Goal: Task Accomplishment & Management: Manage account settings

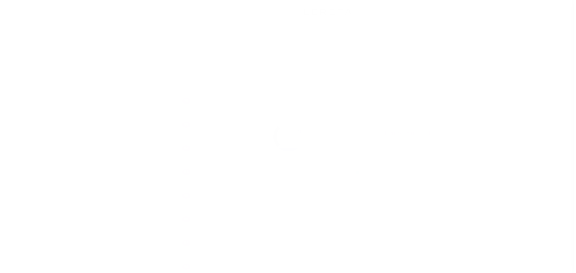
scroll to position [11, 0]
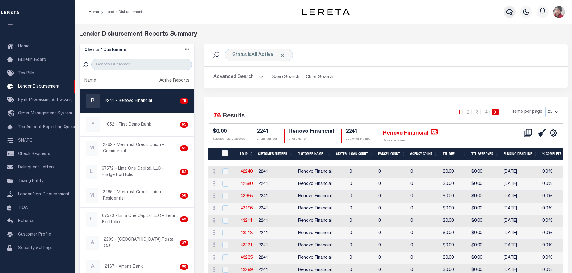
click at [509, 11] on icon "button" at bounding box center [509, 11] width 7 height 7
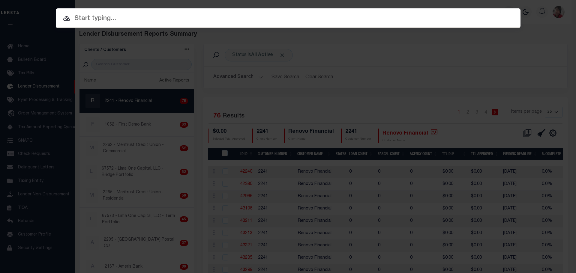
click at [353, 21] on input "text" at bounding box center [288, 19] width 465 height 11
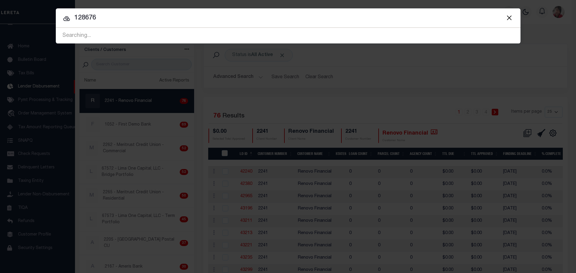
type input "128676"
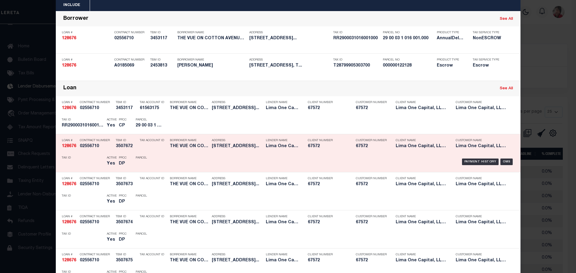
scroll to position [30, 0]
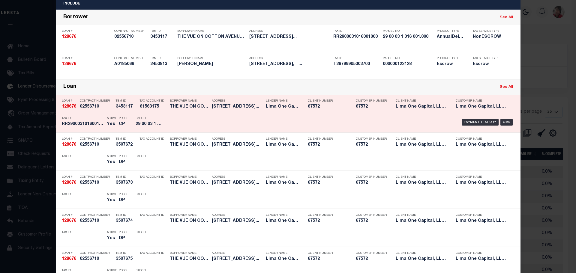
click at [141, 127] on h5 "29 00 03 1 016 001.000" at bounding box center [149, 124] width 27 height 5
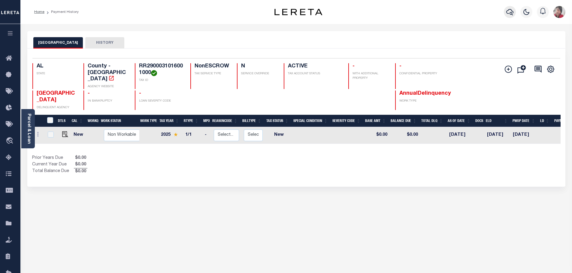
click at [510, 11] on icon "button" at bounding box center [509, 11] width 7 height 7
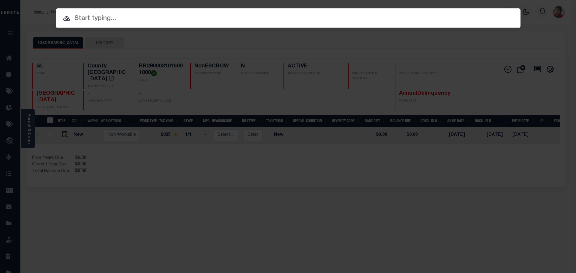
click at [195, 19] on input "text" at bounding box center [288, 19] width 465 height 11
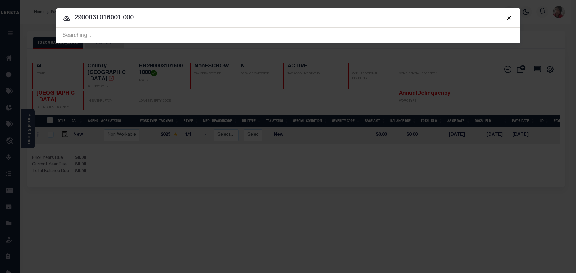
type input "2900031016001.000"
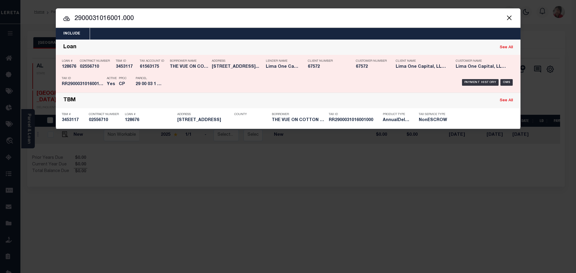
click at [151, 77] on p "Parcel" at bounding box center [149, 79] width 27 height 4
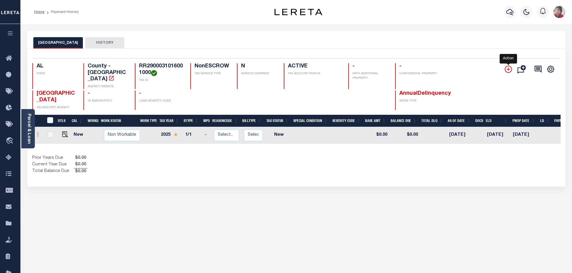
click at [509, 69] on icon "" at bounding box center [507, 69] width 7 height 7
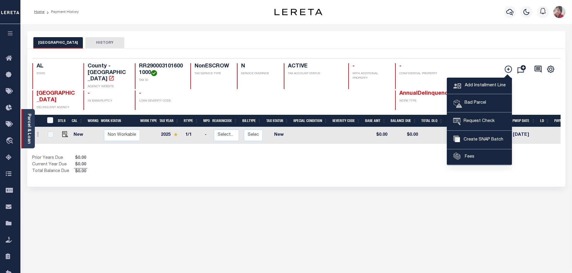
click at [29, 133] on link "Parcel & Loan" at bounding box center [29, 129] width 4 height 30
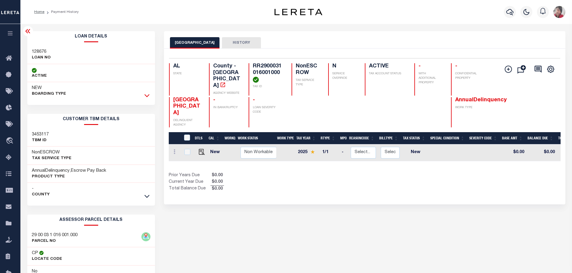
click at [147, 95] on icon at bounding box center [146, 95] width 5 height 6
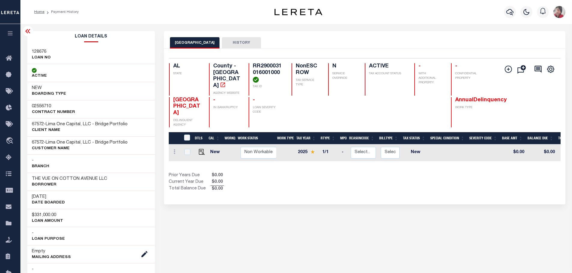
click at [8, 34] on icon "button" at bounding box center [10, 33] width 7 height 5
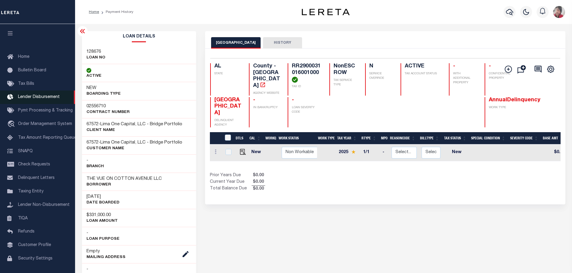
click at [41, 97] on span "Lender Disbursement" at bounding box center [39, 97] width 42 height 4
click at [509, 68] on icon "" at bounding box center [507, 69] width 7 height 7
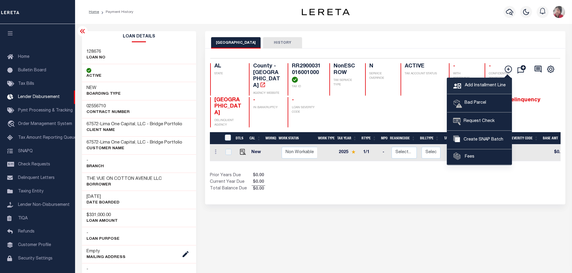
click at [480, 84] on span "Add Installment Line" at bounding box center [484, 86] width 42 height 7
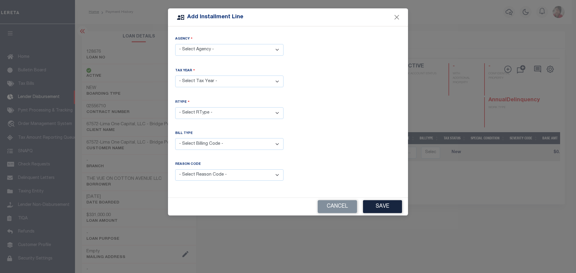
click at [278, 51] on select "- Select Agency - JEFFERSON COUNTY - County" at bounding box center [229, 50] width 108 height 12
select select "107300000"
click at [175, 44] on select "- Select Agency - JEFFERSON COUNTY - County" at bounding box center [229, 50] width 108 height 12
click at [279, 83] on select "- Select Year - 2005 2006 2007 2008 2009 2010 2011 2012 2013 2014 2015 2016 201…" at bounding box center [229, 82] width 108 height 12
select select "2024"
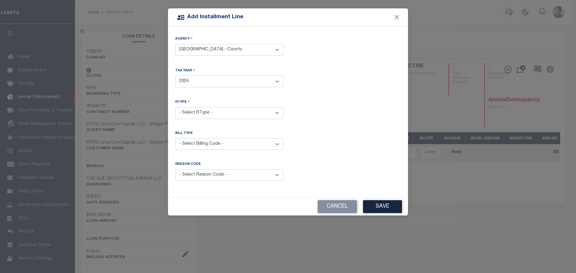
click at [175, 76] on select "- Select Year - 2005 2006 2007 2008 2009 2010 2011 2012 2013 2014 2015 2016 201…" at bounding box center [229, 82] width 108 height 12
click at [228, 113] on select "- Select RType - 1/1" at bounding box center [229, 113] width 108 height 12
select select "0"
click at [175, 107] on select "- Select RType - 1/1" at bounding box center [229, 113] width 108 height 12
click at [212, 143] on select "- Select Billing Code - Regular Delinquent Supplemental Corrected/Adjusted Bill…" at bounding box center [229, 144] width 108 height 12
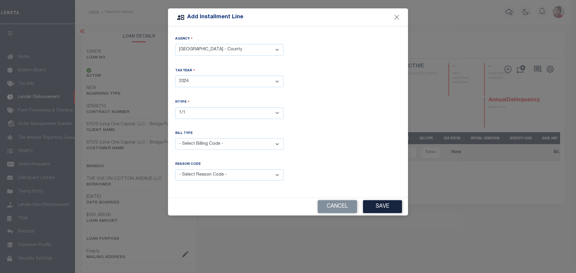
select select "2"
click at [175, 138] on select "- Select Billing Code - Regular Delinquent Supplemental Corrected/Adjusted Bill…" at bounding box center [229, 144] width 108 height 12
click at [278, 173] on select "- Select Reason Code - Payment Reversal Taxable Value Change Assessment Change …" at bounding box center [229, 176] width 108 height 12
select select "6"
click at [175, 170] on select "- Select Reason Code - Payment Reversal Taxable Value Change Assessment Change …" at bounding box center [229, 176] width 108 height 12
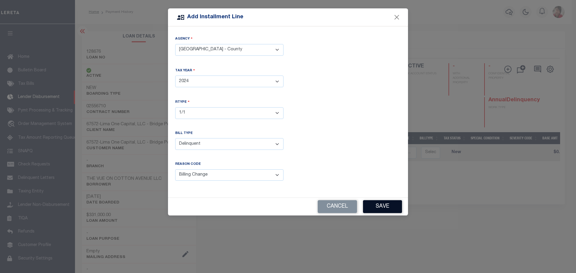
click at [389, 206] on button "Save" at bounding box center [382, 206] width 39 height 13
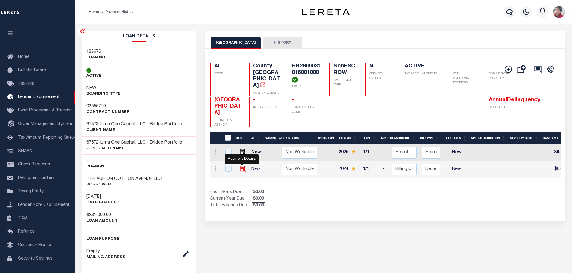
click at [240, 166] on img at bounding box center [243, 169] width 6 height 6
checkbox input "true"
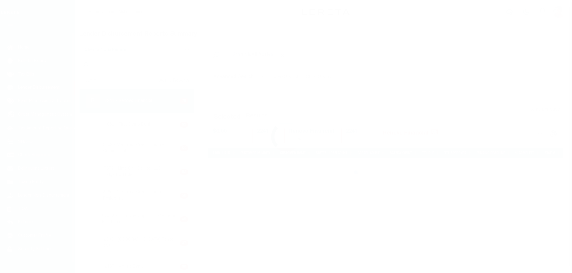
scroll to position [11, 0]
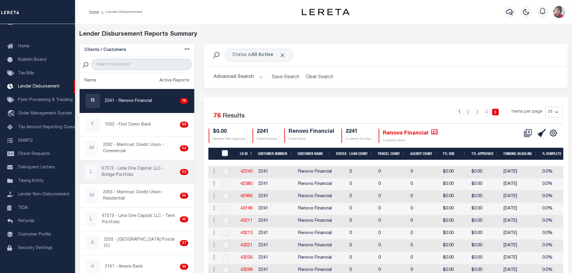
click at [122, 172] on p "67572 - Lima One Capital, LLC - Bridge Portfolio" at bounding box center [140, 172] width 76 height 13
checkbox input "true"
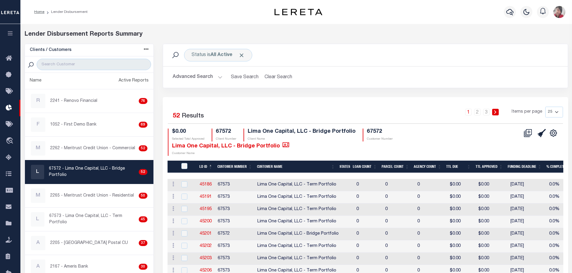
click at [556, 114] on select "25 50 100 200" at bounding box center [554, 112] width 18 height 11
select select "200"
click at [545, 107] on select "25 50 100 200" at bounding box center [554, 112] width 18 height 11
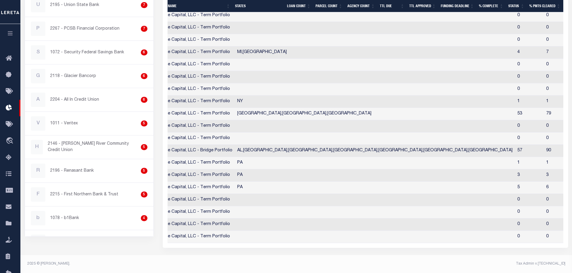
scroll to position [0, 36]
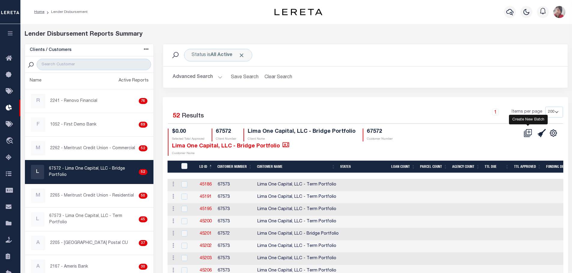
click at [530, 132] on icon at bounding box center [527, 133] width 8 height 8
select select "8"
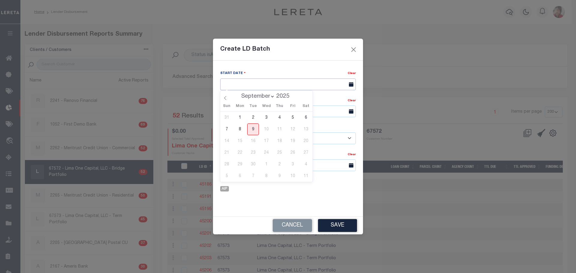
click at [293, 85] on input "text" at bounding box center [288, 85] width 136 height 12
click at [254, 128] on span "9" at bounding box center [253, 130] width 12 height 12
type input "[DATE]"
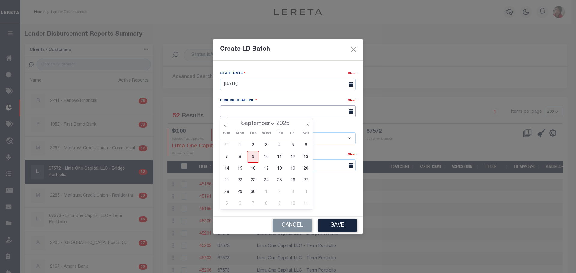
click at [253, 112] on input "text" at bounding box center [288, 112] width 136 height 12
click at [254, 168] on span "16" at bounding box center [253, 169] width 12 height 12
type input "09/16/25"
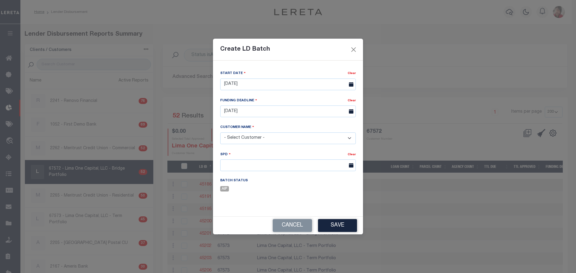
click at [299, 139] on select "- Select Customer - Accumatch - Refunds All In Credit Union Amarillo National B…" at bounding box center [288, 139] width 136 height 12
select select "2284"
click at [220, 133] on select "- Select Customer - Accumatch - Refunds All In Credit Union Amarillo National B…" at bounding box center [288, 139] width 136 height 12
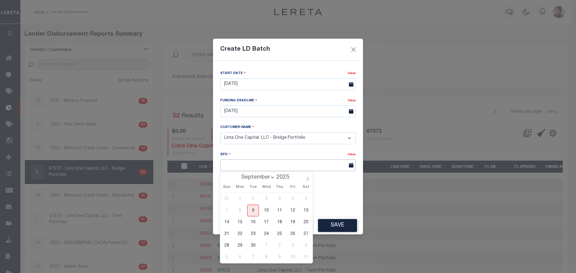
click at [250, 163] on input "text" at bounding box center [288, 166] width 136 height 12
click at [267, 223] on span "17" at bounding box center [266, 223] width 12 height 12
type input "09/17/2025"
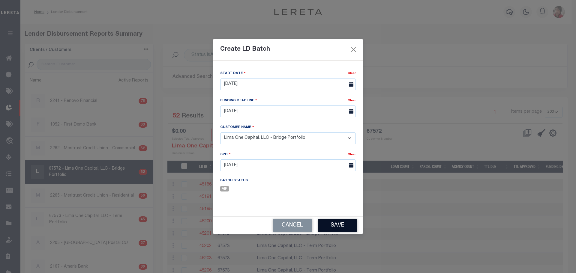
click at [337, 228] on button "Save" at bounding box center [337, 225] width 39 height 13
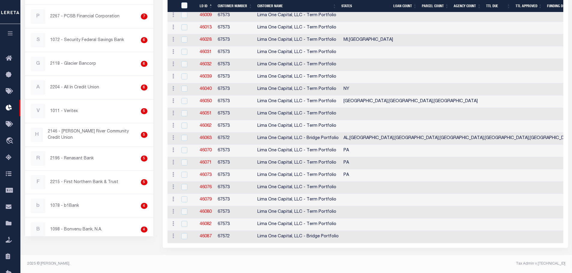
click at [13, 34] on icon "button" at bounding box center [10, 33] width 7 height 5
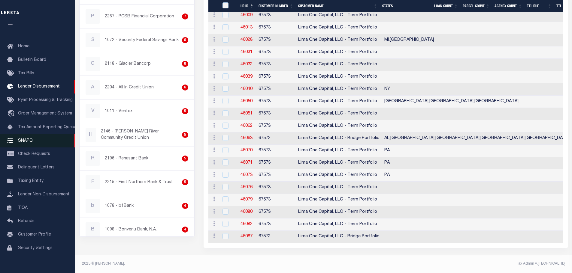
click at [25, 142] on span "SNAPQ" at bounding box center [25, 141] width 15 height 4
checkbox input "true"
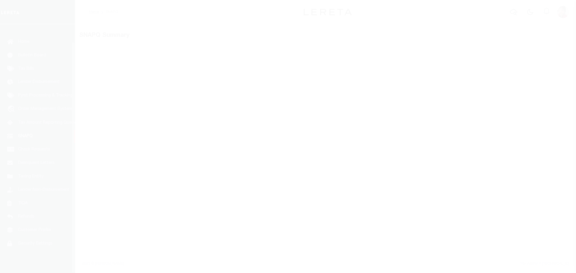
scroll to position [19, 0]
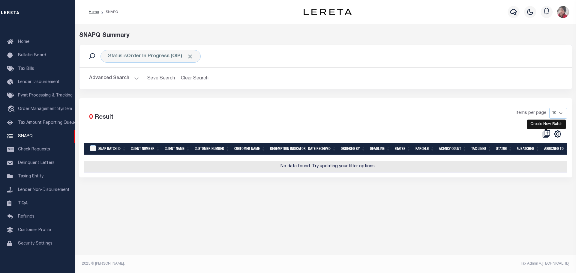
click at [545, 135] on icon at bounding box center [546, 134] width 8 height 8
select select
checkbox input "false"
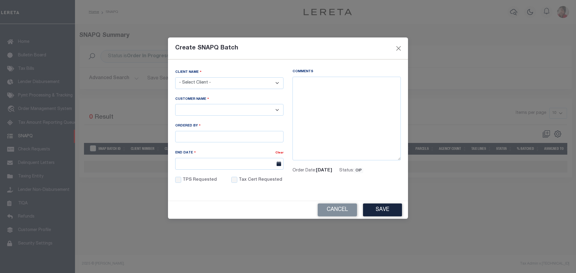
click at [281, 85] on select "- Select Client - Accumatch - Refunds All In Credit Union Amarillo National Ban…" at bounding box center [229, 83] width 108 height 12
select select "2284"
click at [175, 77] on select "- Select Client - Accumatch - Refunds All In Credit Union Amarillo National Ban…" at bounding box center [229, 83] width 108 height 12
click at [246, 106] on select "- Select - Lima One Capital, LLC - Term Portfolio Lima One Capital, LLC - Bridg…" at bounding box center [229, 110] width 108 height 12
select select "2284"
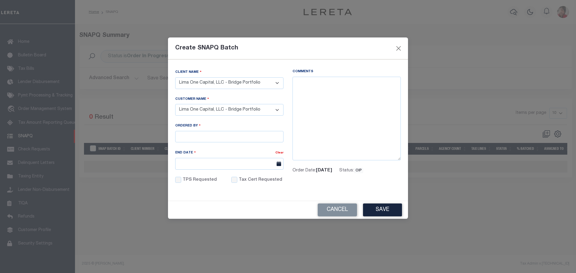
click at [175, 104] on select "- Select - Lima One Capital, LLC - Term Portfolio Lima One Capital, LLC - Bridg…" at bounding box center [229, 110] width 108 height 12
click at [241, 131] on input "Ordered By" at bounding box center [229, 137] width 108 height 12
type input "Gloria Cole"
click at [214, 162] on input "End Date" at bounding box center [229, 164] width 108 height 12
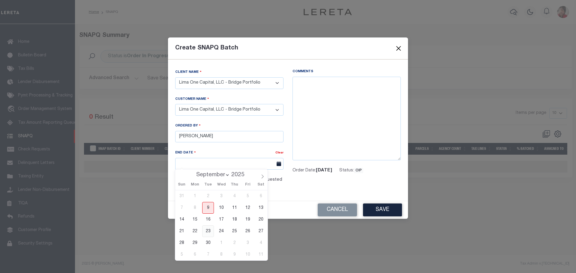
click at [207, 231] on span "23" at bounding box center [208, 232] width 12 height 12
type input "09/23/2025"
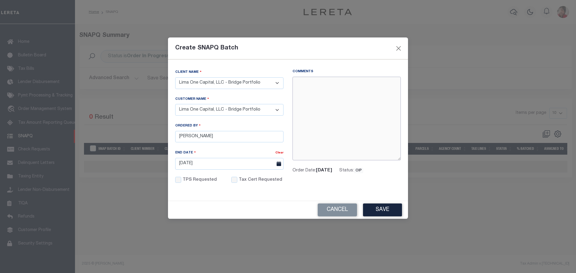
click at [340, 86] on textarea "Comments" at bounding box center [347, 119] width 108 height 84
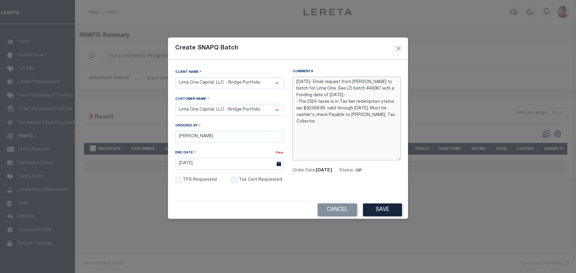
click at [327, 124] on textarea "9/9/2025- Email request from Jill to batch for Lima One. See LD batch #46087 wi…" at bounding box center [347, 119] width 108 height 84
drag, startPoint x: 391, startPoint y: 136, endPoint x: 289, endPoint y: 77, distance: 118.1
click at [289, 77] on div "Comments 9/9/2025- Email request from Jill to batch for Lima One. See LD batch …" at bounding box center [346, 130] width 117 height 122
type textarea "[DATE]- Email request from [PERSON_NAME] to batch for Lima One. See LD batch #4…"
click at [232, 178] on input "Tax Cert Requested" at bounding box center [234, 180] width 6 height 6
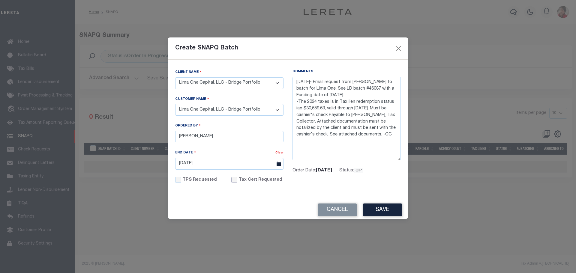
checkbox input "true"
click at [394, 209] on button "Save" at bounding box center [382, 210] width 39 height 13
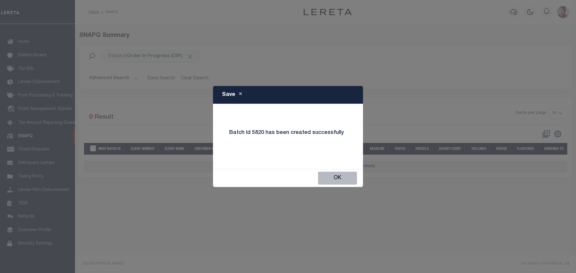
click at [355, 177] on button "OK" at bounding box center [337, 178] width 39 height 13
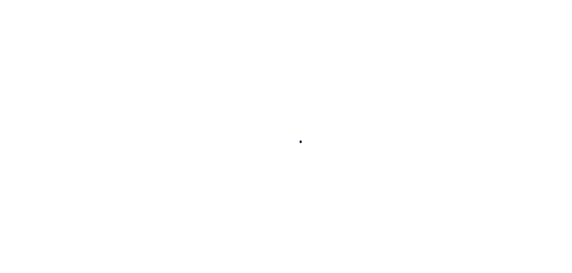
checkbox input "false"
type input "[DATE]"
select select "NW2"
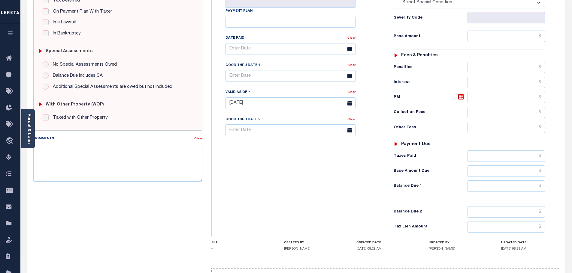
scroll to position [168, 0]
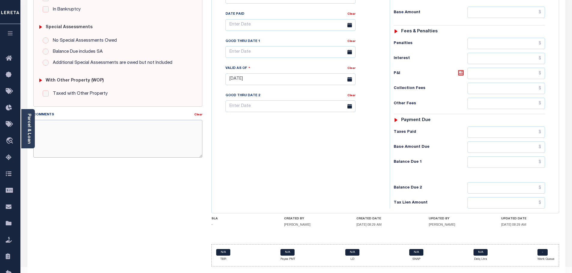
click at [69, 127] on textarea "Comments" at bounding box center [117, 139] width 169 height 38
paste textarea "[DATE]- Email request from [PERSON_NAME] to batch for Lima One. See LD batch #4…"
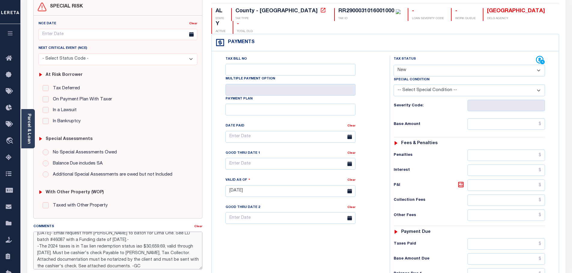
scroll to position [48, 0]
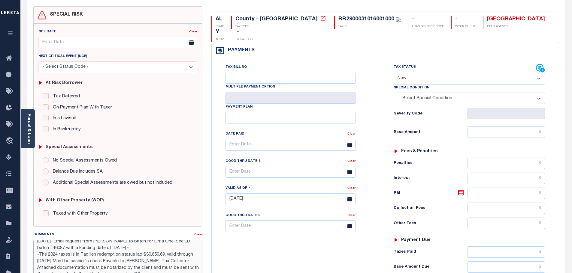
type textarea "[DATE]- Email request from [PERSON_NAME] to batch for Lima One. See LD batch #4…"
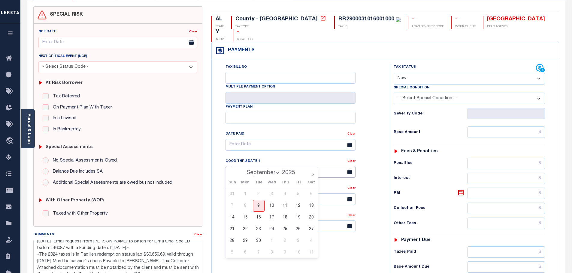
click at [278, 166] on input "text" at bounding box center [290, 172] width 130 height 12
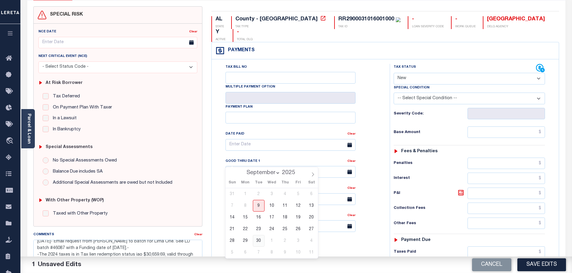
click at [261, 242] on span "30" at bounding box center [259, 241] width 12 height 12
type input "[DATE]"
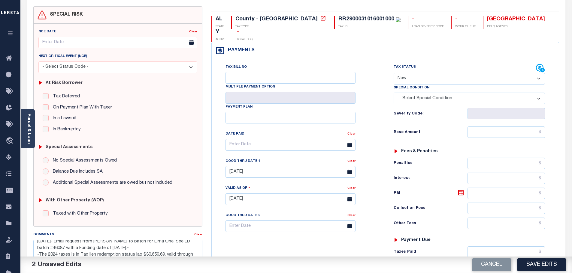
click at [540, 73] on select "- Select Status Code - Open Due/Unpaid Paid Incomplete No Tax Due Internal Refu…" at bounding box center [468, 79] width 151 height 12
select select "DUE"
click at [393, 73] on select "- Select Status Code - Open Due/Unpaid Paid Incomplete No Tax Due Internal Refu…" at bounding box center [468, 79] width 151 height 12
click at [443, 93] on select "-- Select Special Condition -- 3RD PARTY TAX LIEN AGENCY TAX LIEN (A.K.A Inside…" at bounding box center [468, 99] width 151 height 12
select select "20"
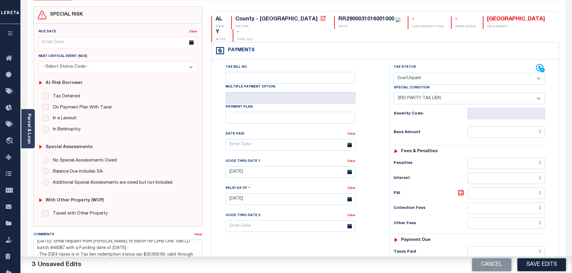
click at [393, 93] on select "-- Select Special Condition -- 3RD PARTY TAX LIEN AGENCY TAX LIEN (A.K.A Inside…" at bounding box center [468, 99] width 151 height 12
click at [473, 127] on input "text" at bounding box center [506, 132] width 78 height 11
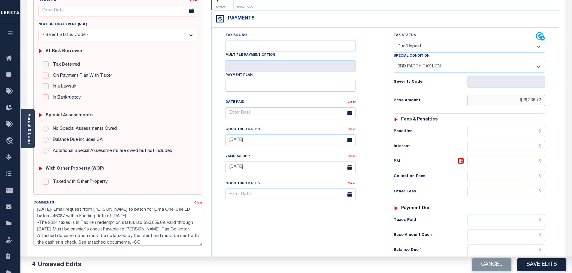
scroll to position [108, 0]
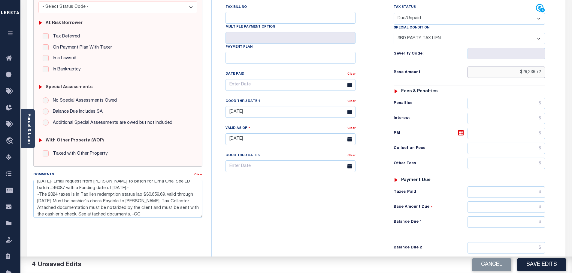
type input "$29,236.72"
click at [494, 217] on input "text" at bounding box center [506, 222] width 78 height 11
type input "$30,659.69"
click at [460, 129] on icon at bounding box center [460, 132] width 7 height 7
type input "$1,422.97"
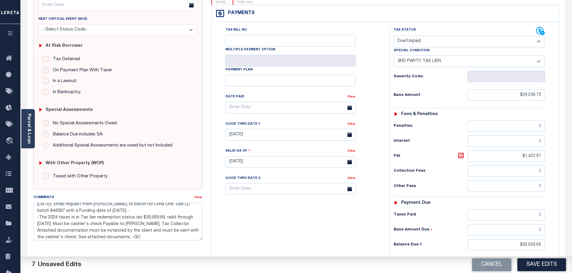
scroll to position [0, 0]
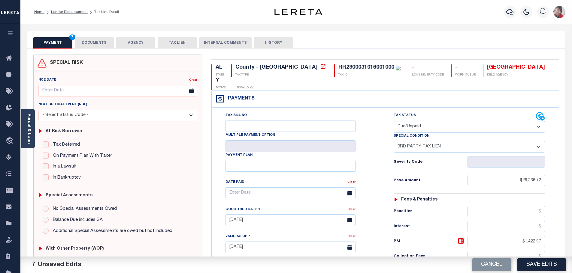
click at [94, 42] on button "DOCUMENTS" at bounding box center [94, 42] width 39 height 11
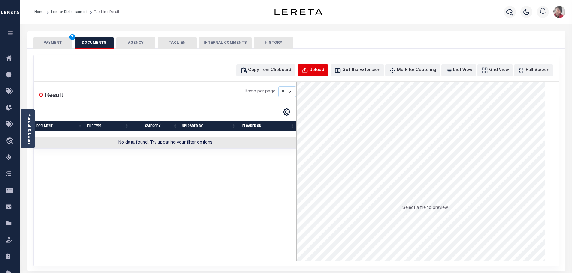
click at [324, 69] on div "Upload" at bounding box center [316, 70] width 15 height 7
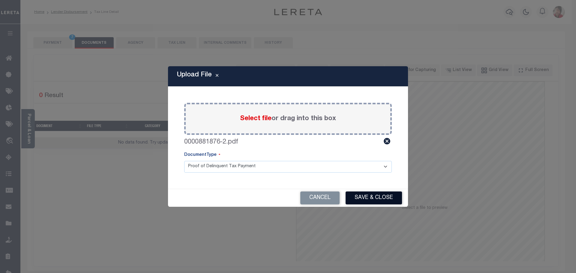
click at [378, 198] on button "Save & Close" at bounding box center [374, 198] width 56 height 13
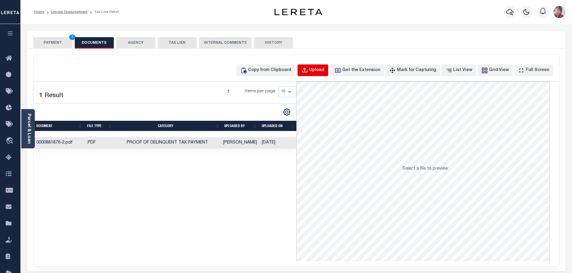
click at [324, 71] on div "Upload" at bounding box center [316, 70] width 15 height 7
select select "POP"
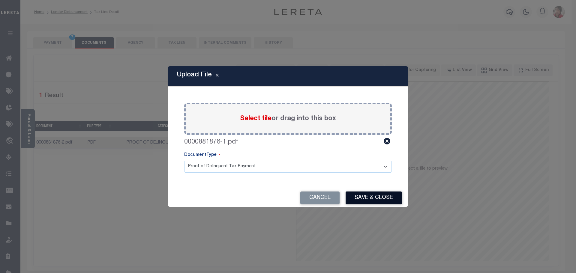
click at [366, 199] on button "Save & Close" at bounding box center [374, 198] width 56 height 13
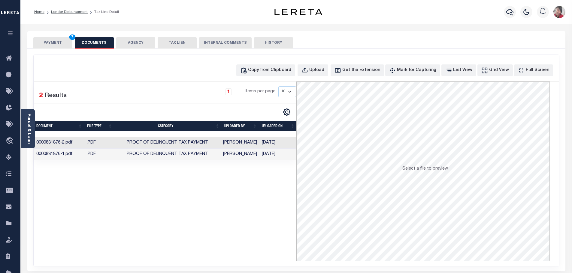
click at [47, 42] on button "PAYMENT 7" at bounding box center [52, 42] width 39 height 11
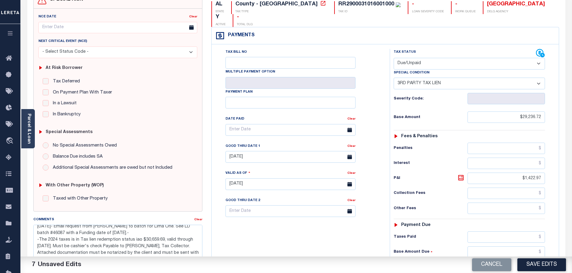
scroll to position [120, 0]
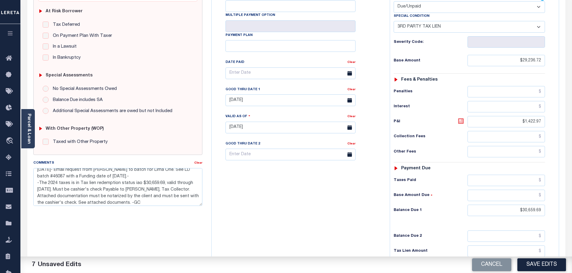
click at [460, 118] on icon at bounding box center [460, 121] width 7 height 7
click at [541, 266] on button "Save Edits" at bounding box center [541, 265] width 49 height 13
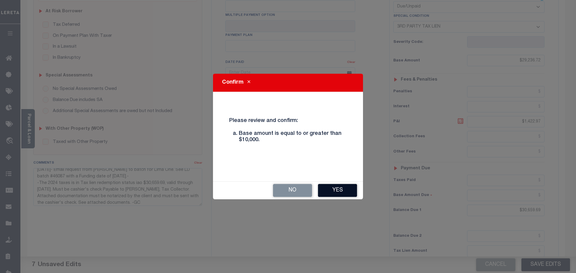
click at [337, 187] on button "Yes" at bounding box center [337, 190] width 39 height 13
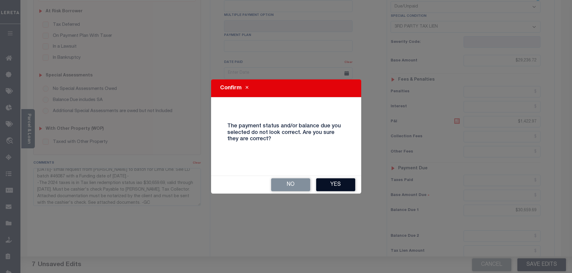
click at [337, 186] on button "Yes" at bounding box center [335, 185] width 39 height 13
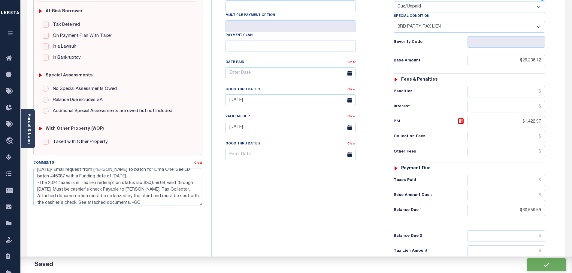
checkbox input "false"
type textarea "9/9/2025- Email request from Jill to batch for Lima One. See LD batch #46087 wi…"
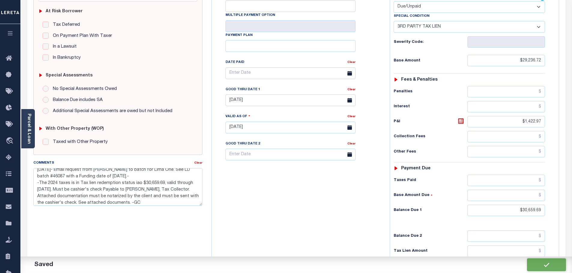
type input "0"
type input "$29,236.72"
type input "$1,422.97"
type input "$30,659.69"
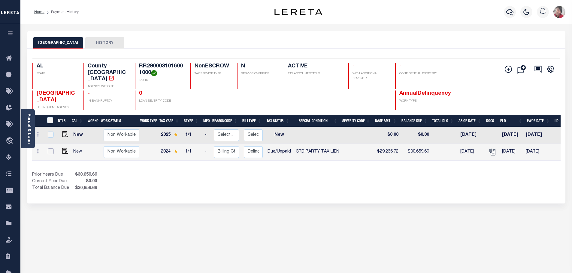
click at [48, 149] on input "checkbox" at bounding box center [51, 152] width 6 height 6
checkbox input "true"
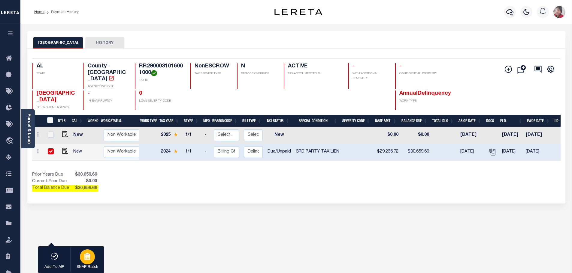
click at [93, 256] on div "button" at bounding box center [87, 257] width 15 height 15
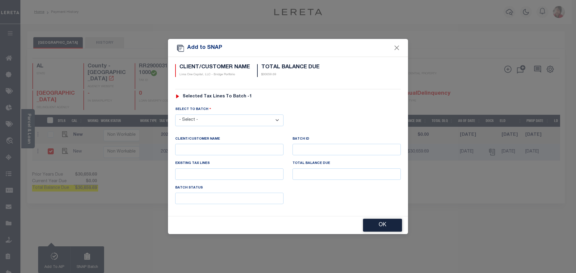
click at [277, 118] on select "- Select - 5820" at bounding box center [229, 121] width 108 height 12
select select "5820"
click at [175, 115] on select "- Select - 5820" at bounding box center [229, 121] width 108 height 12
click at [389, 225] on button "OK" at bounding box center [382, 225] width 39 height 13
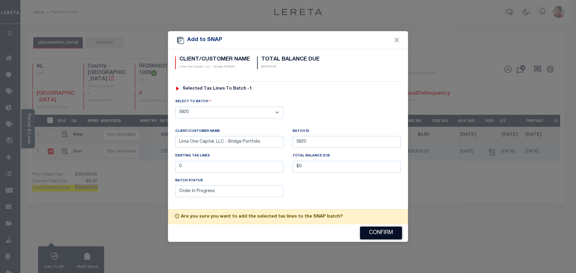
click at [387, 234] on button "Confirm" at bounding box center [381, 233] width 42 height 13
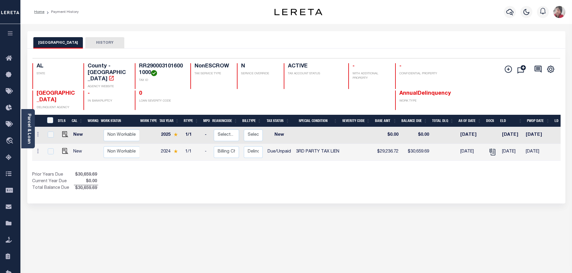
scroll to position [0, 70]
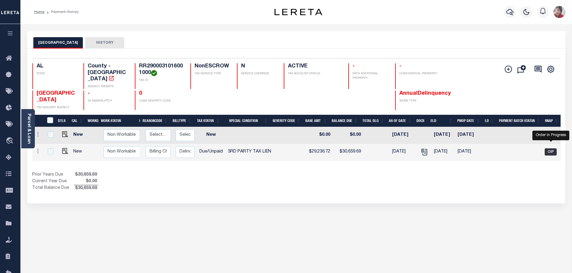
click at [552, 149] on span "OIP" at bounding box center [550, 152] width 12 height 7
checkbox input "true"
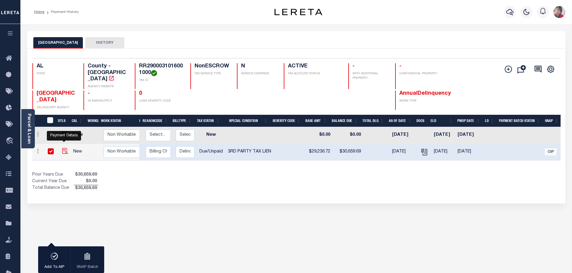
click at [65, 148] on img at bounding box center [65, 151] width 6 height 6
checkbox input "false"
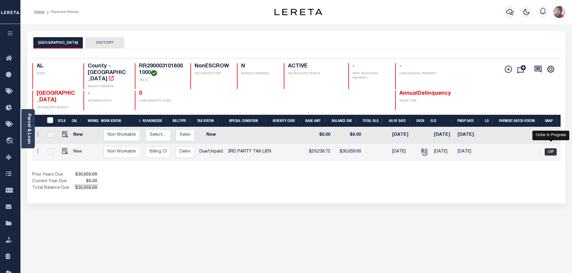
click at [551, 149] on span "OIP" at bounding box center [550, 152] width 12 height 7
checkbox input "true"
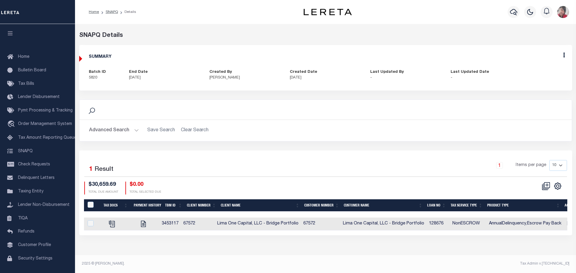
drag, startPoint x: 290, startPoint y: 236, endPoint x: 401, endPoint y: 248, distance: 110.7
click at [402, 248] on div "SNAPQ Details SUMMARY Batch ID 5820 End Date 09/23/2025" at bounding box center [325, 139] width 501 height 230
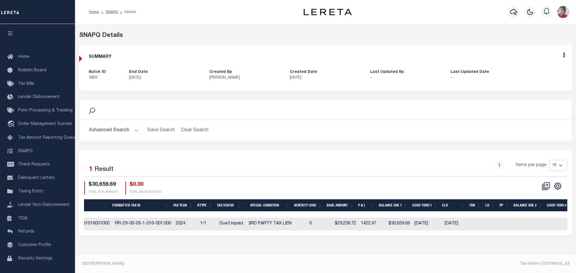
scroll to position [0, 380]
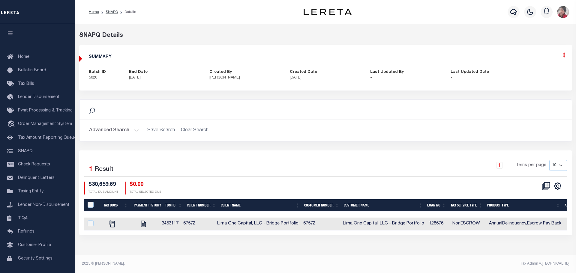
drag, startPoint x: 563, startPoint y: 56, endPoint x: 530, endPoint y: 61, distance: 32.8
click at [563, 56] on icon at bounding box center [564, 55] width 2 height 5
click at [539, 71] on link "Edit" at bounding box center [547, 73] width 47 height 10
select select "OIP"
checkbox input "true"
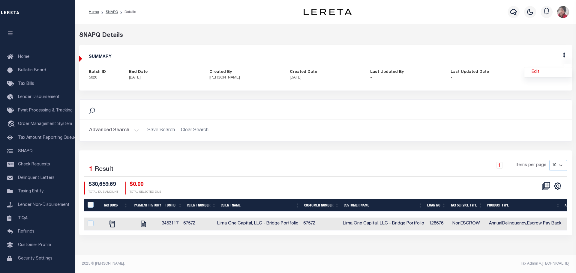
type textarea "9/9/2025- Email request from Jill to batch for Lima One. See LD batch #46087 wi…"
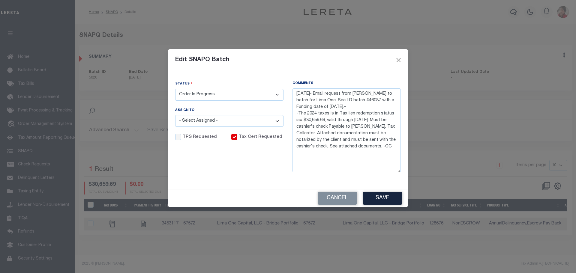
click at [277, 94] on select "- Select Status - Order In Progress Complete" at bounding box center [229, 95] width 108 height 12
select select "CPT"
click at [175, 89] on select "- Select Status - Order In Progress Complete" at bounding box center [229, 95] width 108 height 12
click at [389, 195] on button "Save" at bounding box center [382, 198] width 39 height 13
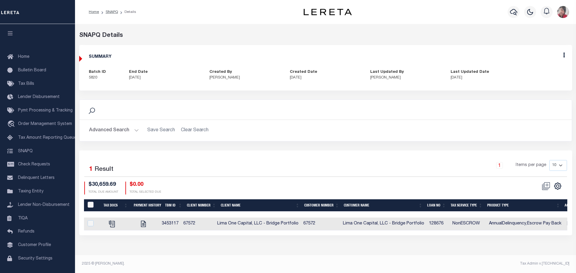
click at [92, 205] on input "QID" at bounding box center [91, 205] width 6 height 6
checkbox input "true"
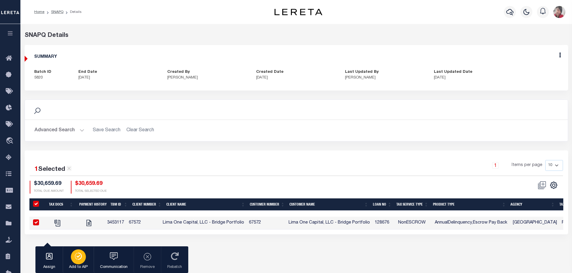
click at [85, 257] on div "button" at bounding box center [78, 257] width 15 height 15
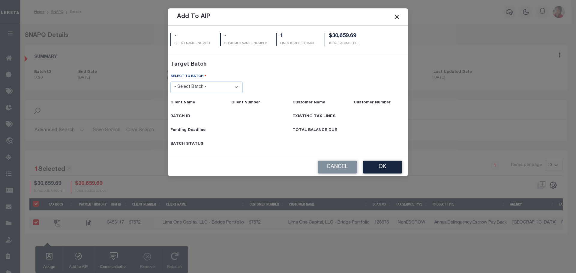
click at [235, 87] on select "- Select Batch - 45201 45890 45971 45977 45995 46063 46087" at bounding box center [206, 88] width 73 height 12
select select "46087"
click at [170, 93] on select "- Select Batch - 45201 45890 45971 45977 45995 46063 46087" at bounding box center [206, 88] width 73 height 12
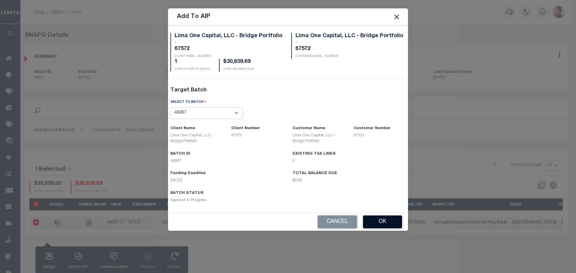
click at [386, 221] on button "OK" at bounding box center [382, 222] width 39 height 13
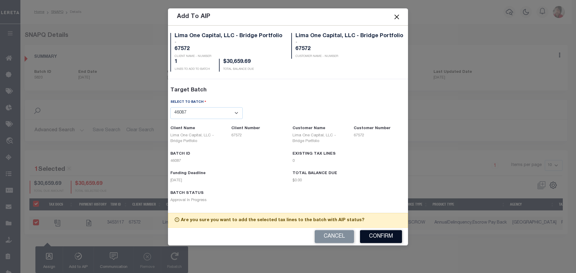
click at [381, 235] on button "Confirm" at bounding box center [381, 236] width 42 height 13
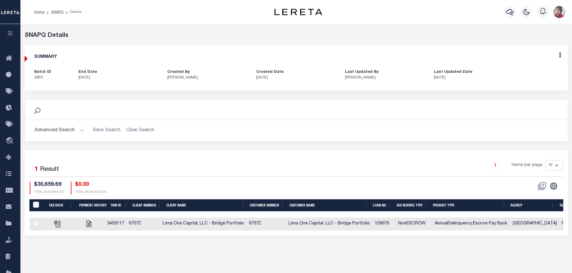
click at [11, 35] on icon "button" at bounding box center [10, 33] width 7 height 5
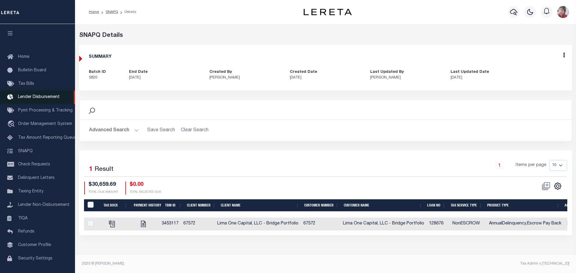
click at [45, 99] on span "Lender Disbursement" at bounding box center [39, 97] width 42 height 4
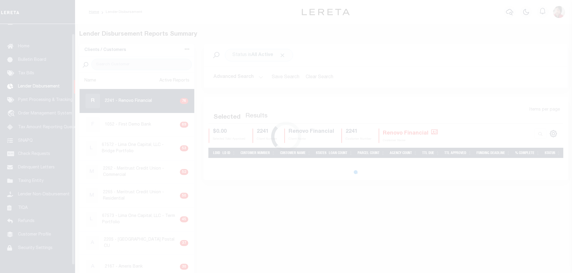
scroll to position [11, 0]
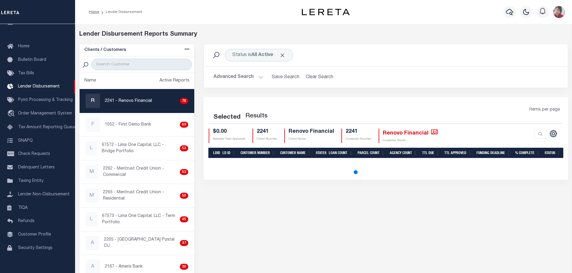
select select "200"
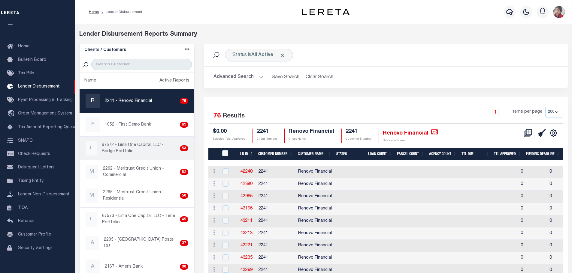
click at [151, 144] on p "67572 - Lima One Capital, LLC - Bridge Portfolio" at bounding box center [140, 148] width 76 height 13
checkbox input "true"
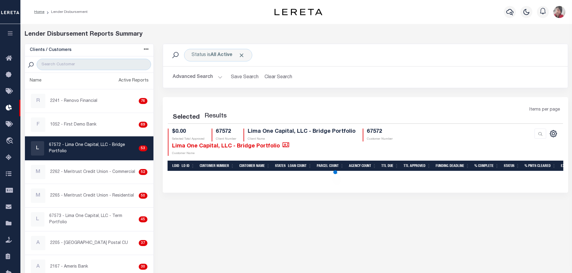
select select "200"
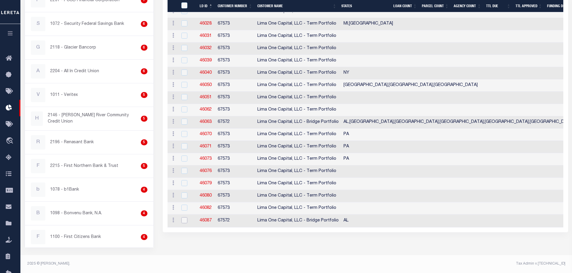
click at [184, 221] on input "checkbox" at bounding box center [184, 221] width 6 height 6
checkbox input "true"
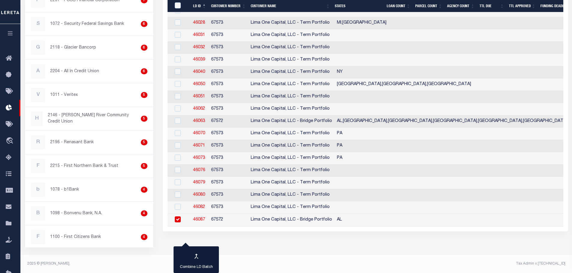
checkbox input "true"
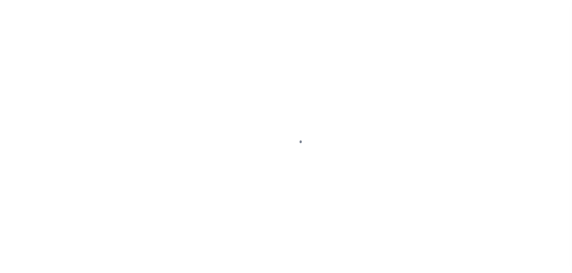
select select "DUE"
select select "20"
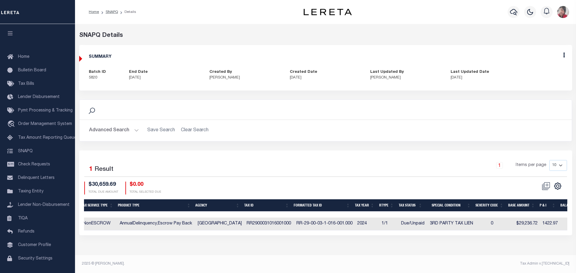
scroll to position [0, 391]
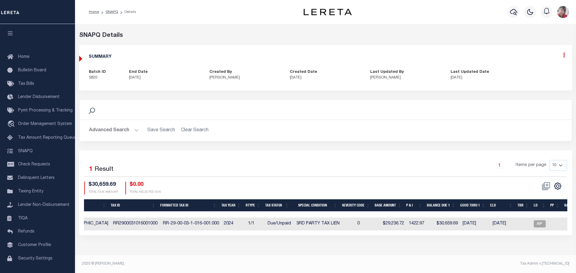
click at [564, 56] on icon at bounding box center [564, 55] width 2 height 5
click at [540, 71] on link "Edit" at bounding box center [547, 73] width 47 height 10
select select "CPT"
checkbox input "true"
type textarea "9/9/2025- Email request from Jill to batch for Lima One. See LD batch #46087 wi…"
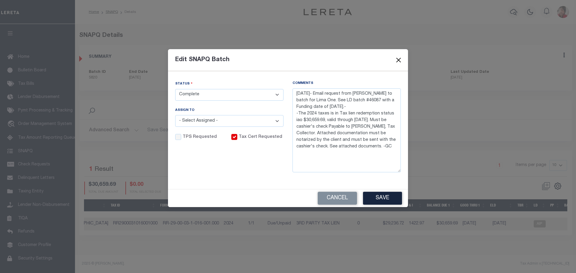
click at [399, 59] on button "Close" at bounding box center [399, 60] width 8 height 8
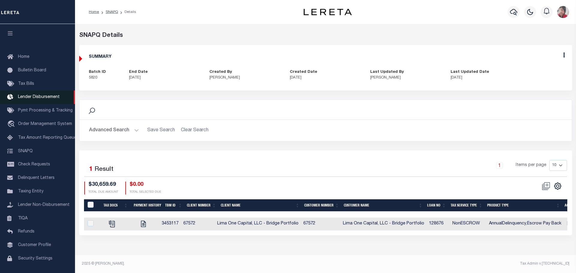
click at [31, 98] on span "Lender Disbursement" at bounding box center [39, 97] width 42 height 4
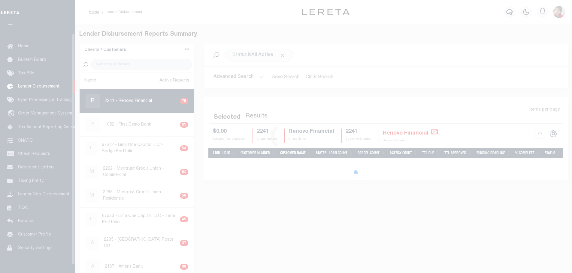
scroll to position [11, 0]
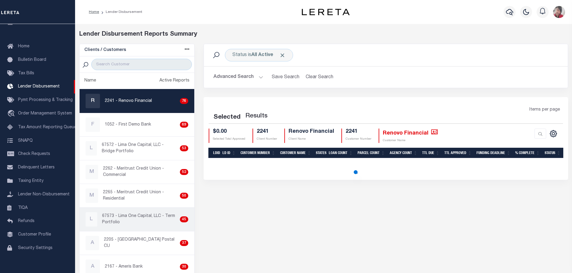
click at [143, 217] on p "67573 - Lima One Capital, LLC - Term Portfolio" at bounding box center [139, 219] width 75 height 13
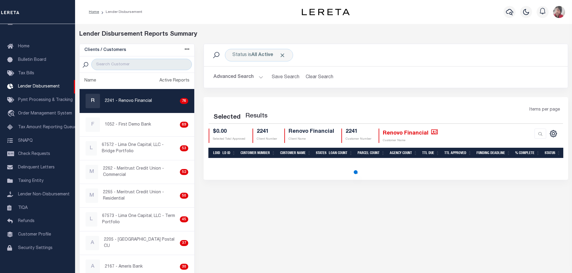
checkbox input "true"
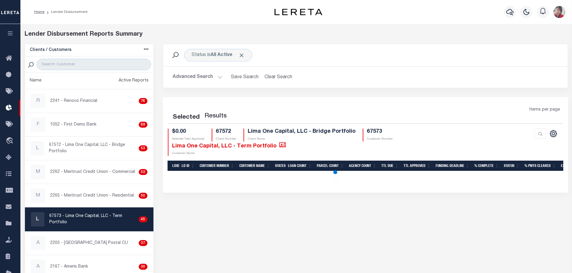
select select "200"
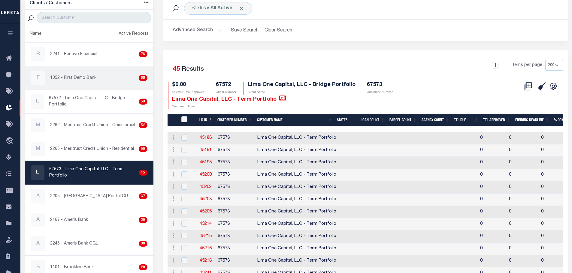
scroll to position [46, 0]
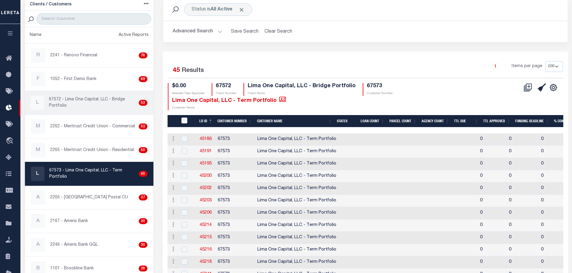
click at [98, 100] on p "67572 - Lima One Capital, LLC - Bridge Portfolio" at bounding box center [92, 103] width 87 height 13
checkbox input "true"
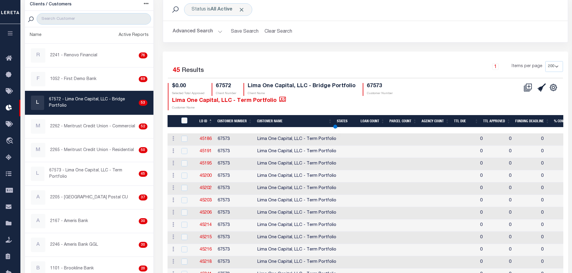
select select "200"
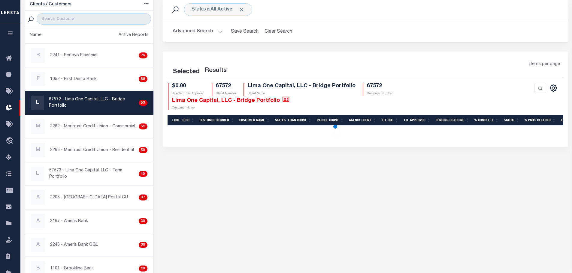
scroll to position [41, 0]
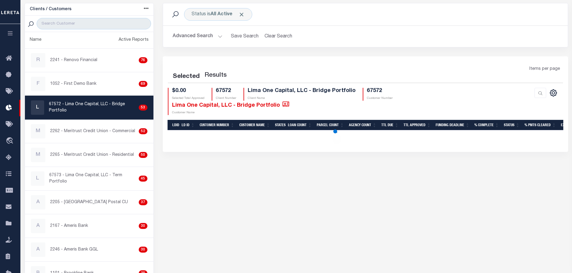
select select "200"
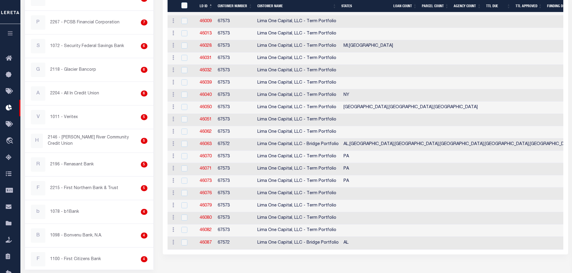
scroll to position [599, 0]
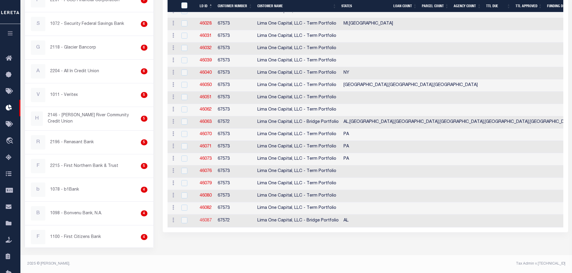
click link "46087"
checkbox input "true"
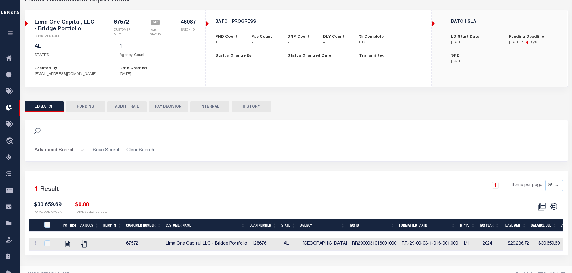
scroll to position [45, 0]
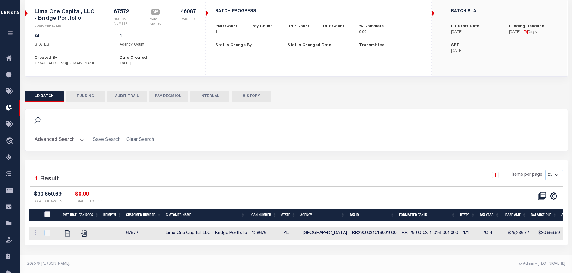
click input "PayeePmtBatchStatus"
checkbox input "true"
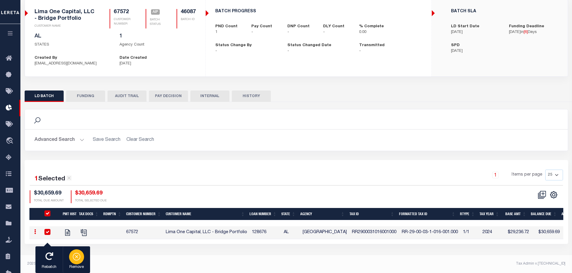
click icon "button"
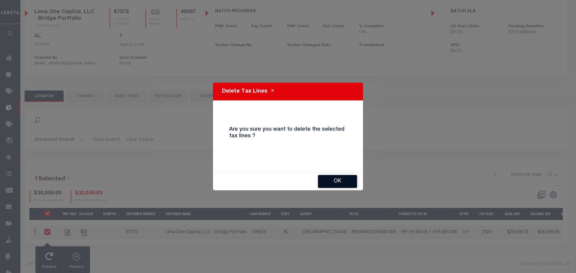
click button "OK"
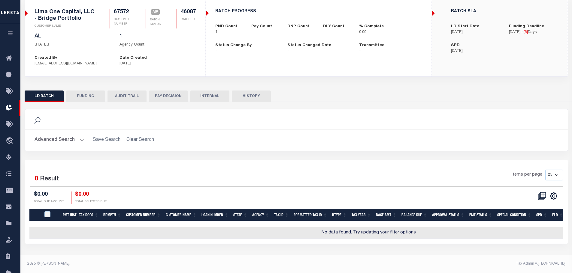
click button "button"
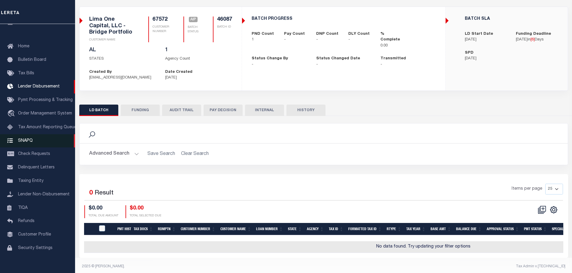
click span "SNAPQ"
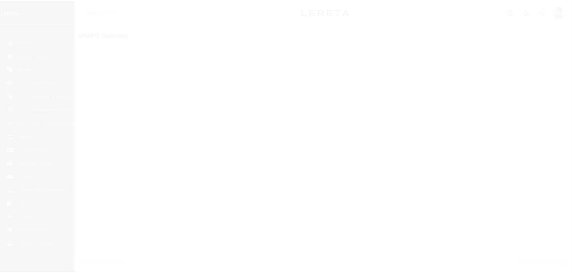
scroll to position [19, 0]
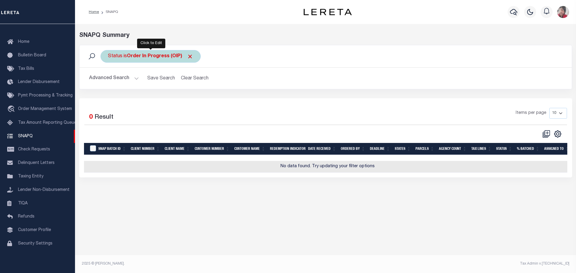
click at [154, 57] on b "Order In Progress (OIP)" at bounding box center [160, 56] width 66 height 5
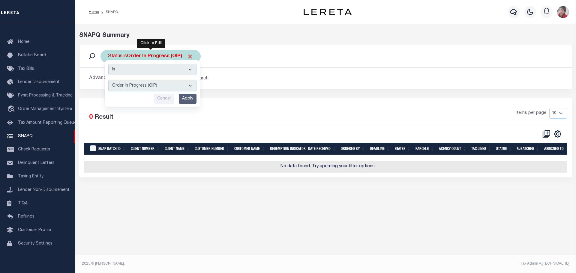
click at [191, 86] on select "Complete (CPT) Order In Progress (OIP)" at bounding box center [152, 85] width 88 height 11
select select "CPT"
click at [108, 80] on select "Complete (CPT) Order In Progress (OIP)" at bounding box center [152, 85] width 88 height 11
click at [191, 100] on input "Apply" at bounding box center [188, 99] width 18 height 10
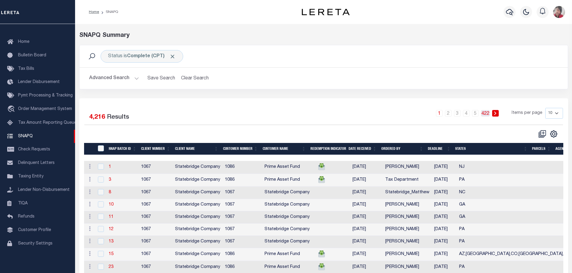
click at [486, 113] on link "422" at bounding box center [485, 113] width 9 height 7
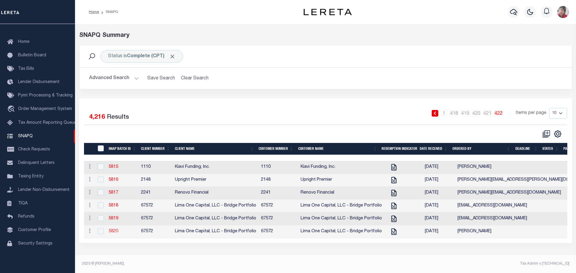
click at [117, 234] on link "5820" at bounding box center [114, 232] width 10 height 4
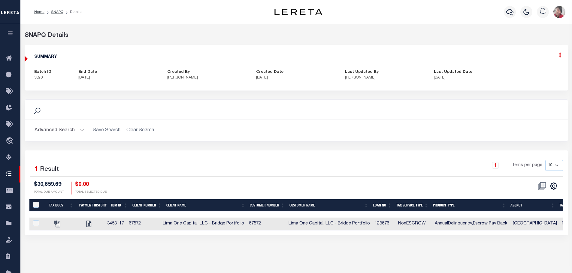
click at [560, 55] on icon at bounding box center [560, 55] width 2 height 5
click at [530, 72] on link "Edit" at bounding box center [543, 73] width 47 height 10
select select "CPT"
checkbox input "true"
type textarea "9/9/2025- Email request from Jill to batch for Lima One. See LD batch #46087 wi…"
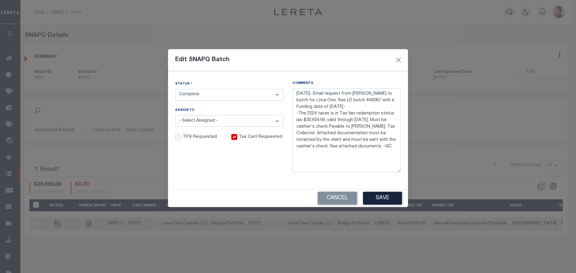
click at [280, 93] on select "- Select Status - Order In Progress Complete" at bounding box center [229, 95] width 108 height 12
click at [278, 93] on select "- Select Status - Order In Progress Complete" at bounding box center [229, 95] width 108 height 12
select select "OIP"
click at [175, 89] on select "- Select Status - Order In Progress Complete" at bounding box center [229, 95] width 108 height 12
click at [394, 199] on button "Save" at bounding box center [382, 198] width 39 height 13
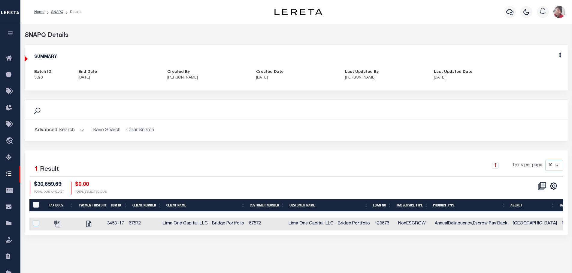
click at [35, 204] on input "QID" at bounding box center [36, 205] width 6 height 6
checkbox input "true"
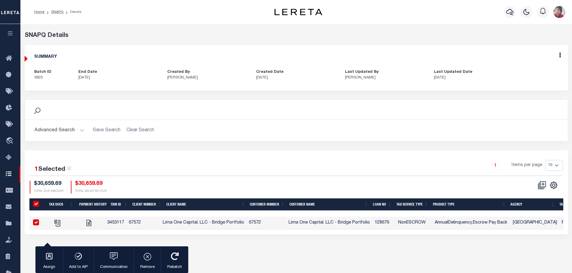
drag, startPoint x: 319, startPoint y: 144, endPoint x: 563, endPoint y: 47, distance: 262.7
click at [320, 142] on div "Search Advanced Search Save Search Clear Search Is Is" at bounding box center [296, 125] width 552 height 51
click at [560, 57] on icon at bounding box center [560, 55] width 2 height 5
click at [531, 74] on link "Edit" at bounding box center [543, 73] width 47 height 10
select select "OIP"
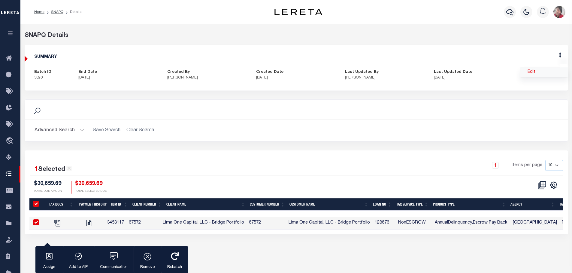
type textarea "9/9/2025- Email request from Jill to batch for Lima One. See LD batch #46087 wi…"
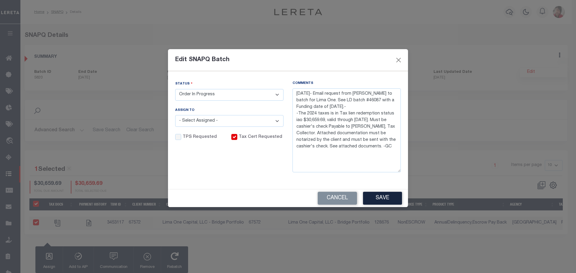
click at [280, 92] on select "- Select Status - Order In Progress Complete" at bounding box center [229, 95] width 108 height 12
click at [279, 95] on select "- Select Status - Order In Progress Complete" at bounding box center [229, 95] width 108 height 12
select select "CPT"
click at [175, 89] on select "- Select Status - Order In Progress Complete" at bounding box center [229, 95] width 108 height 12
click at [387, 195] on button "Save" at bounding box center [382, 198] width 39 height 13
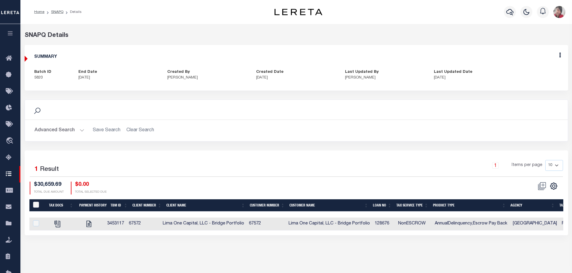
click at [35, 203] on input "QID" at bounding box center [36, 205] width 6 height 6
checkbox input "true"
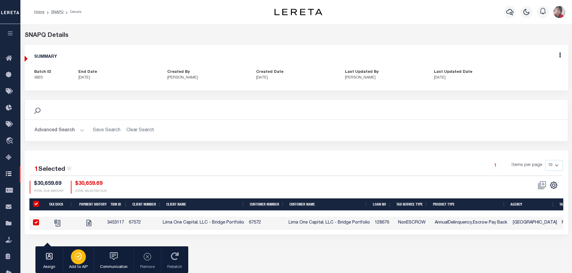
click at [82, 257] on icon "button" at bounding box center [78, 256] width 8 height 7
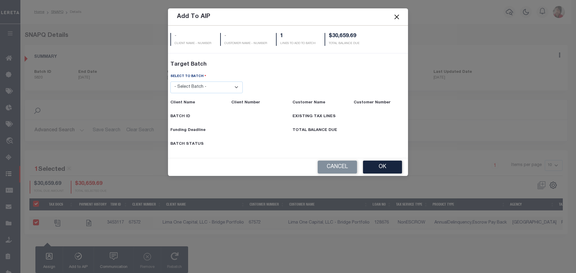
click at [237, 86] on select "- Select Batch - 45201 45890 45971 45977 45995 46063 46087" at bounding box center [206, 88] width 73 height 12
select select "46087"
click at [170, 93] on select "- Select Batch - 45201 45890 45971 45977 45995 46063 46087" at bounding box center [206, 88] width 73 height 12
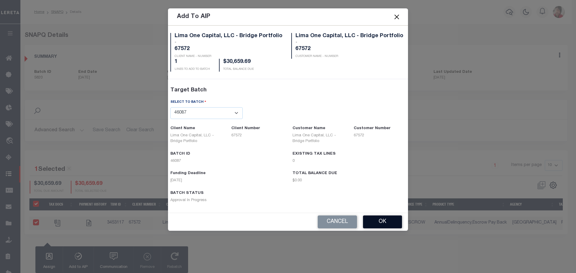
click at [387, 223] on button "OK" at bounding box center [382, 222] width 39 height 13
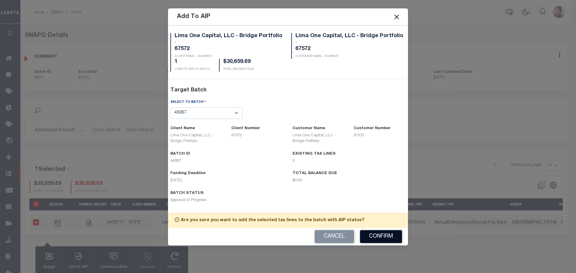
click at [385, 236] on button "Confirm" at bounding box center [381, 236] width 42 height 13
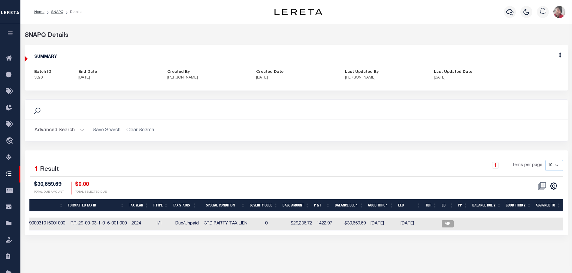
click at [9, 32] on icon "button" at bounding box center [10, 33] width 7 height 5
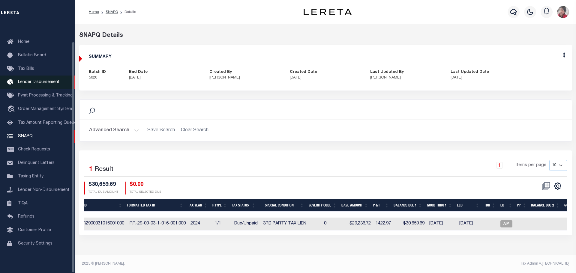
scroll to position [19, 0]
click at [41, 77] on link "Lender Disbursement" at bounding box center [37, 83] width 75 height 14
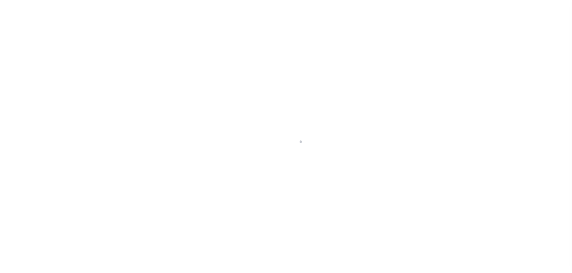
scroll to position [11, 0]
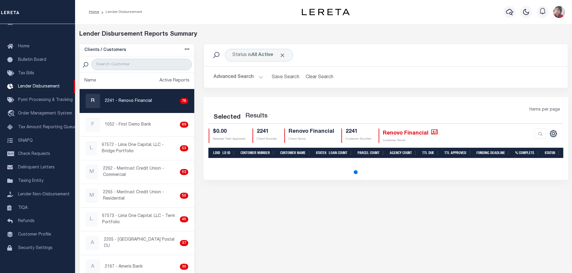
select select "200"
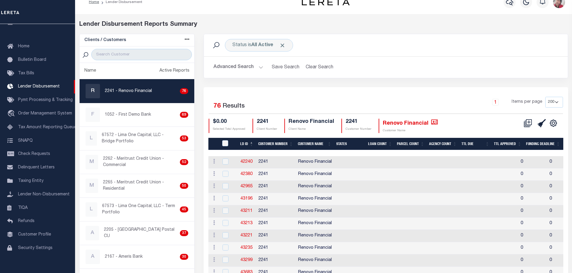
scroll to position [0, 0]
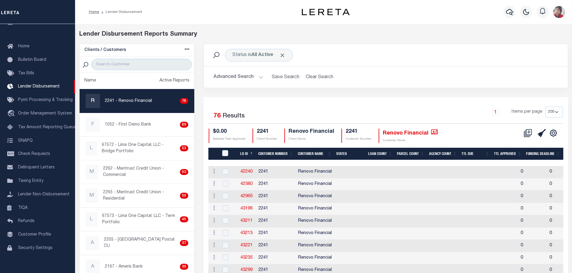
drag, startPoint x: 146, startPoint y: 147, endPoint x: 297, endPoint y: 163, distance: 152.1
click at [146, 147] on p "67572 - Lima One Capital, LLC - Bridge Portfolio" at bounding box center [140, 148] width 76 height 13
checkbox input "true"
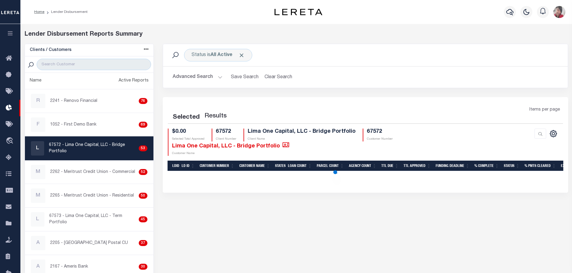
select select "200"
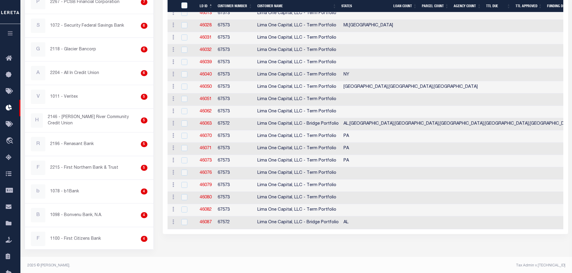
scroll to position [599, 0]
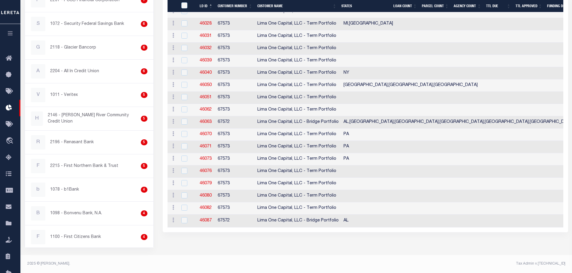
click at [8, 32] on icon "button" at bounding box center [10, 33] width 7 height 5
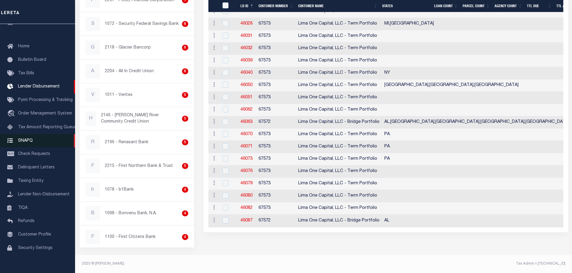
click at [23, 141] on span "SNAPQ" at bounding box center [25, 141] width 15 height 4
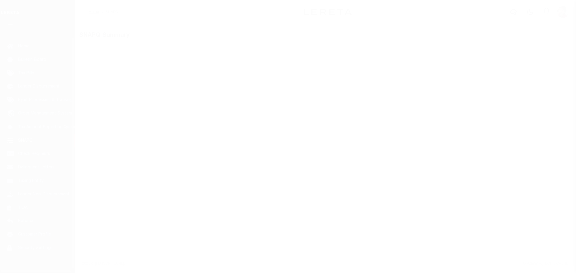
scroll to position [19, 0]
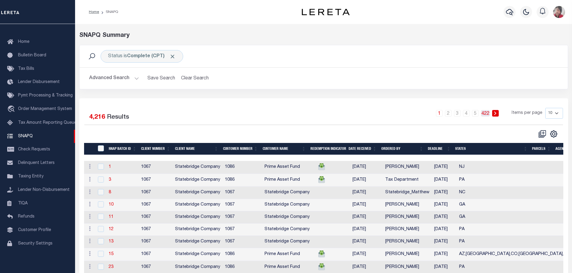
click at [488, 113] on link "422" at bounding box center [485, 113] width 9 height 7
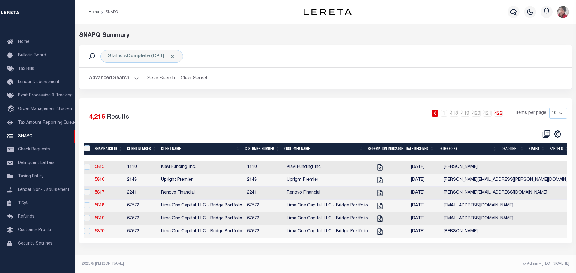
scroll to position [0, 0]
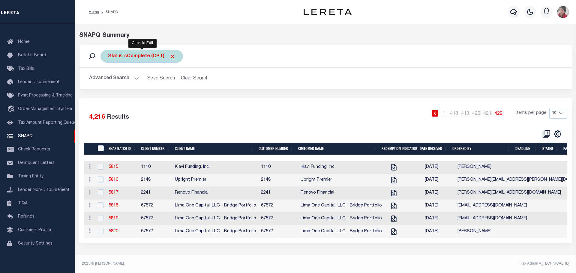
click at [130, 56] on b "Complete (CPT)" at bounding box center [151, 56] width 49 height 5
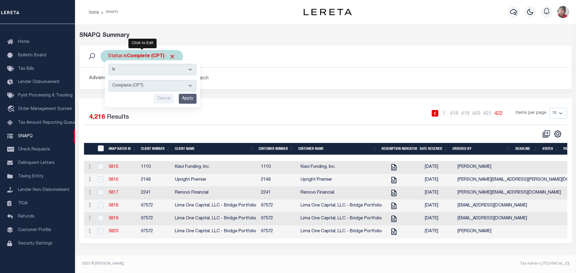
click at [190, 85] on select "Complete (CPT) Order In Progress (OIP)" at bounding box center [152, 85] width 88 height 11
select select "OIP"
click at [108, 80] on select "Complete (CPT) Order In Progress (OIP)" at bounding box center [152, 85] width 88 height 11
click at [189, 100] on input "Apply" at bounding box center [188, 99] width 18 height 10
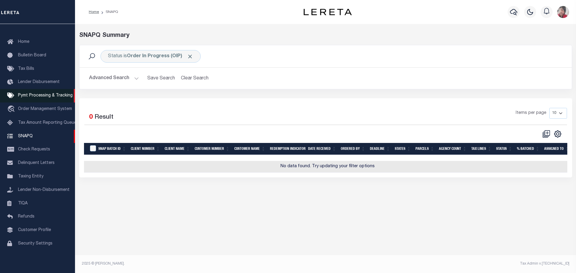
click at [33, 94] on span "Pymt Processing & Tracking" at bounding box center [45, 96] width 55 height 4
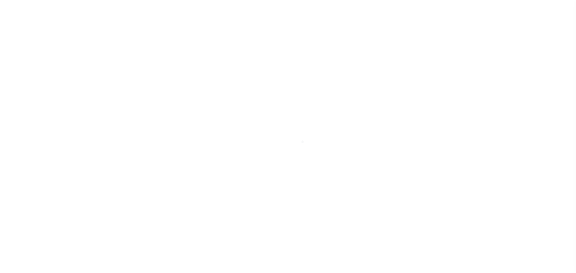
select select "1000"
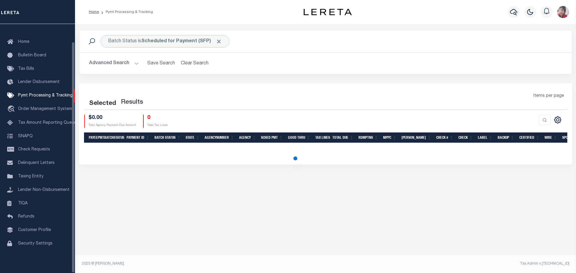
select select "1000"
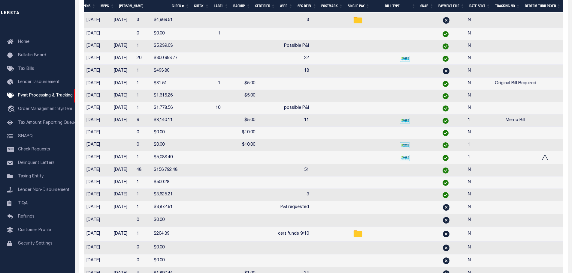
scroll to position [600, 0]
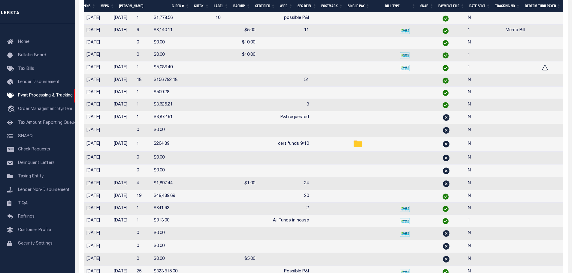
click at [421, 8] on th "SNAP" at bounding box center [427, 6] width 18 height 12
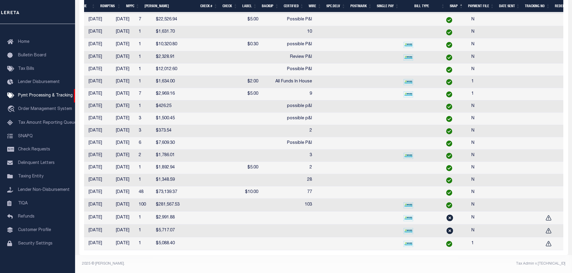
scroll to position [0, 290]
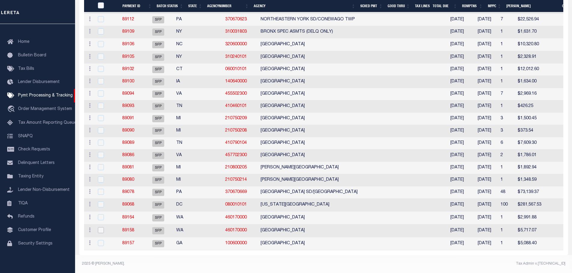
drag, startPoint x: 101, startPoint y: 224, endPoint x: 100, endPoint y: 216, distance: 8.2
click at [100, 227] on input "checkbox" at bounding box center [101, 230] width 6 height 6
checkbox input "true"
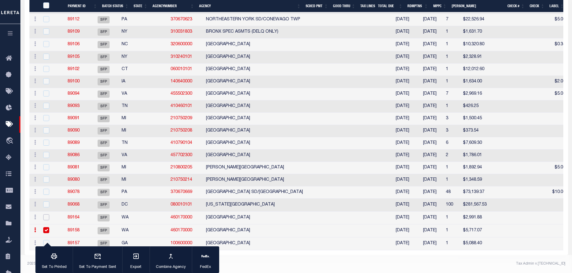
click at [45, 215] on input "checkbox" at bounding box center [46, 218] width 6 height 6
checkbox input "true"
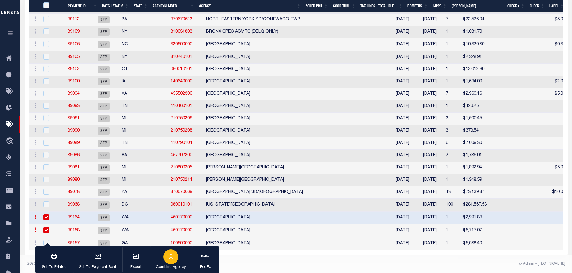
click at [176, 260] on div "button" at bounding box center [170, 257] width 15 height 15
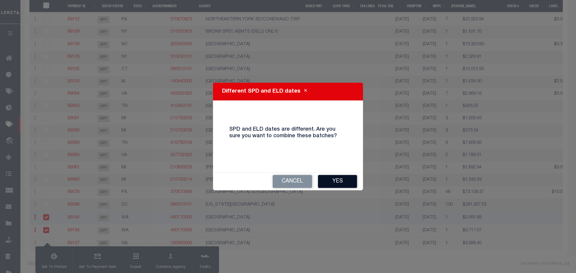
click at [347, 180] on button "Yes" at bounding box center [337, 181] width 39 height 13
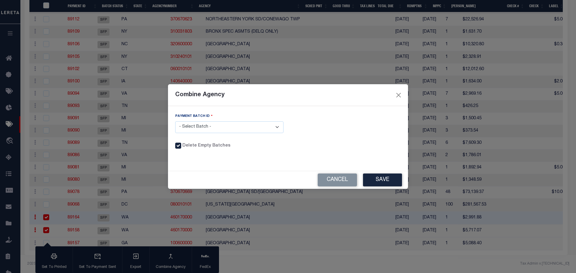
click at [279, 125] on select "- Select Batch - 89164 89158" at bounding box center [229, 128] width 108 height 12
select select "89158"
click at [175, 122] on select "- Select Batch - 89164 89158" at bounding box center [229, 128] width 108 height 12
click at [378, 181] on button "Save" at bounding box center [382, 180] width 39 height 13
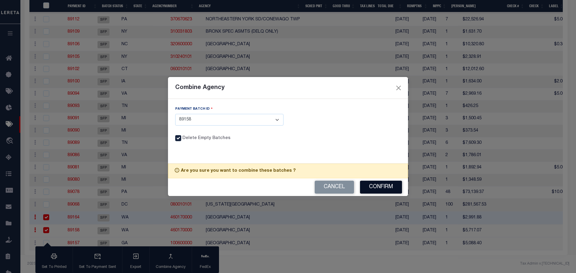
click at [376, 185] on button "Confirm" at bounding box center [381, 187] width 42 height 13
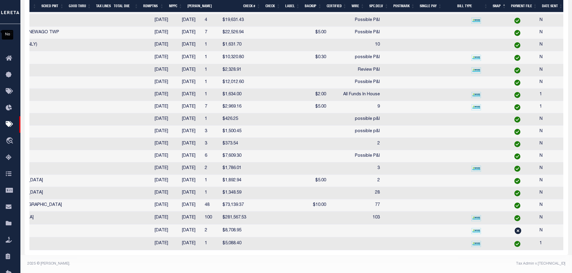
scroll to position [0, 318]
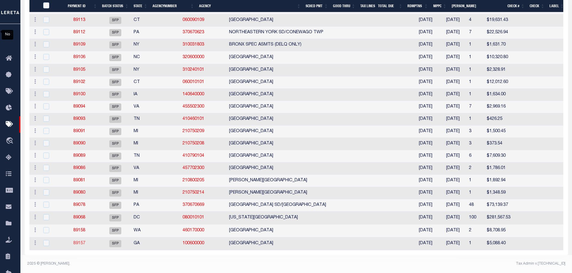
click at [81, 242] on link "89157" at bounding box center [79, 244] width 12 height 4
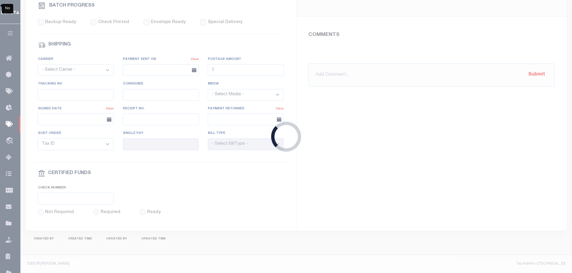
select select "SFP"
type input "[DATE]"
type input "[PERSON_NAME]"
type input "1"
radio input "true"
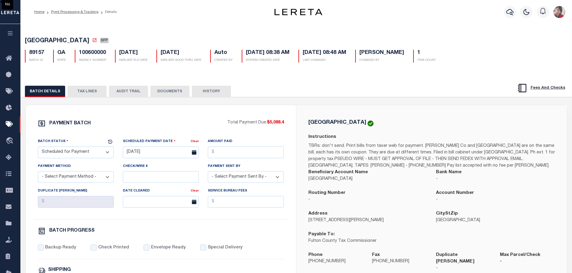
click at [89, 93] on button "TAX LINES" at bounding box center [87, 91] width 39 height 11
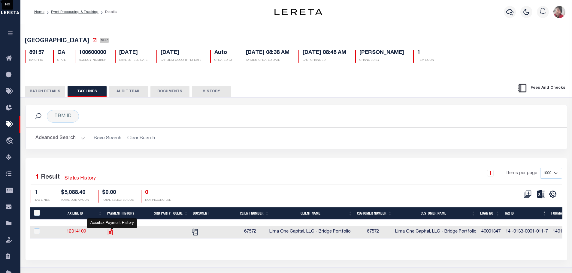
click at [111, 236] on icon "" at bounding box center [110, 232] width 8 height 8
checkbox input "true"
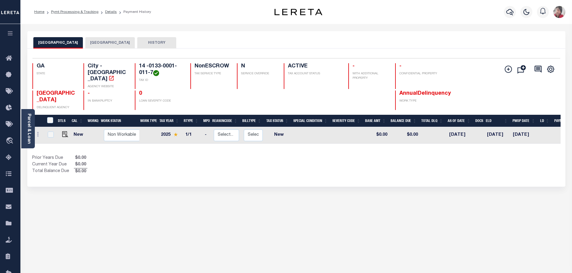
click at [93, 43] on button "[GEOGRAPHIC_DATA]" at bounding box center [110, 42] width 50 height 11
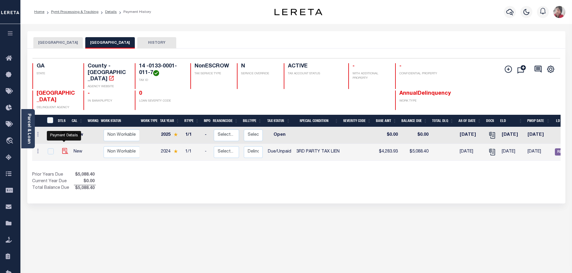
click at [62, 148] on img "" at bounding box center [65, 151] width 6 height 6
checkbox input "true"
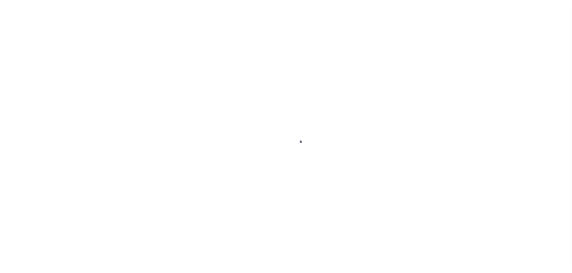
select select "DUE"
select select "20"
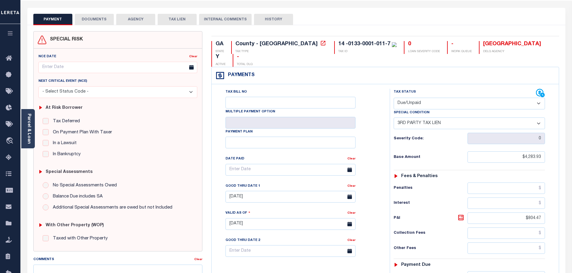
scroll to position [18, 0]
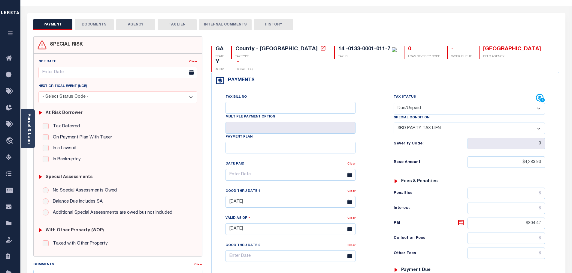
click at [89, 25] on button "DOCUMENTS" at bounding box center [94, 24] width 39 height 11
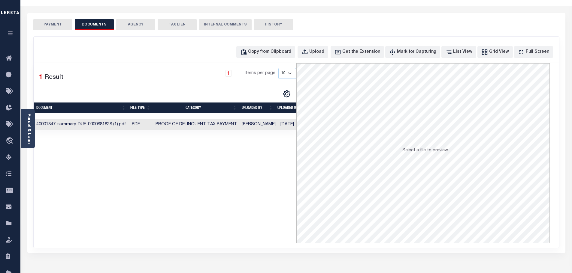
click at [123, 123] on td "40001847-summary-DUE-0000881828 (1).pdf" at bounding box center [81, 125] width 95 height 12
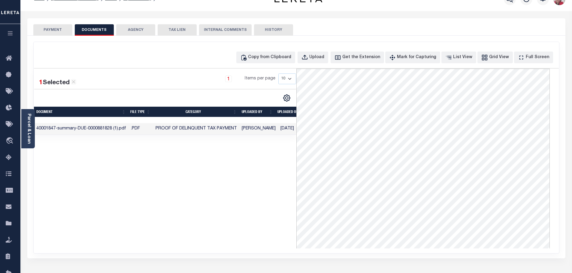
scroll to position [0, 0]
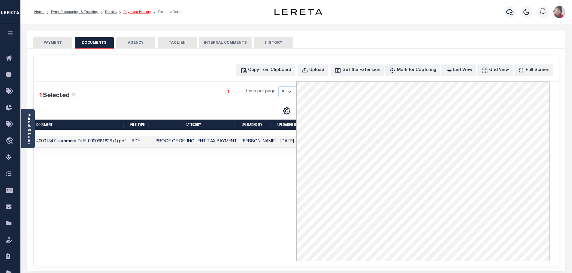
click at [135, 11] on link "Payment History" at bounding box center [137, 12] width 28 height 4
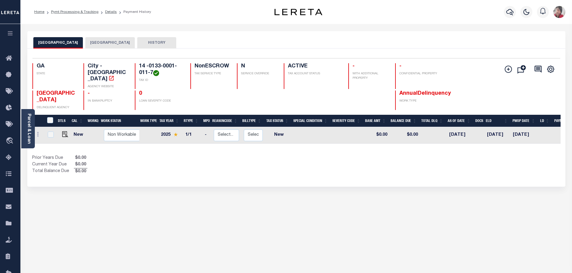
click at [97, 44] on button "[GEOGRAPHIC_DATA]" at bounding box center [110, 42] width 50 height 11
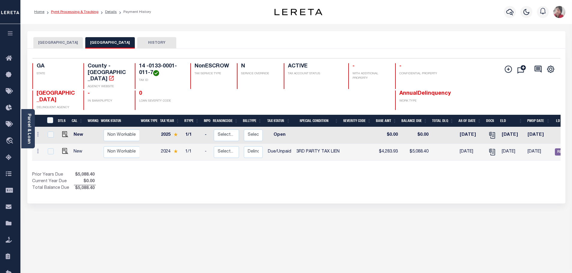
click at [77, 11] on link "Pymt Processing & Tracking" at bounding box center [74, 12] width 47 height 4
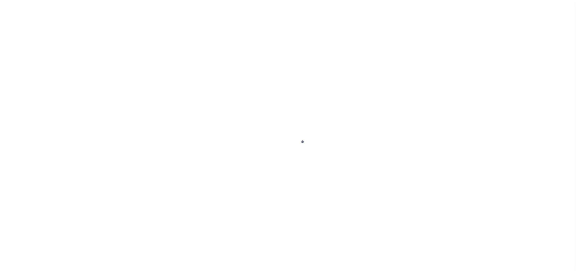
select select "1000"
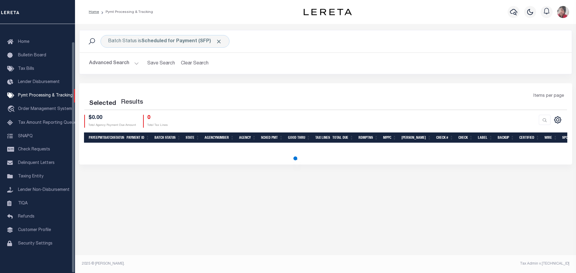
select select "1000"
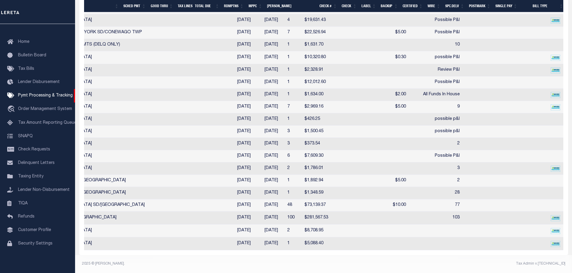
scroll to position [0, 247]
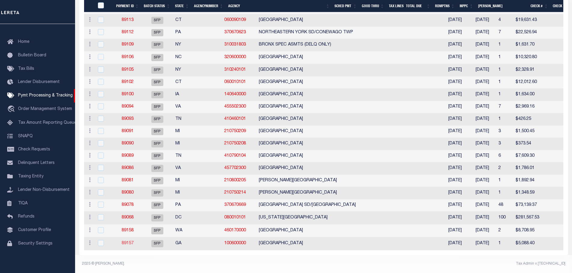
click at [127, 242] on link "89157" at bounding box center [128, 244] width 12 height 4
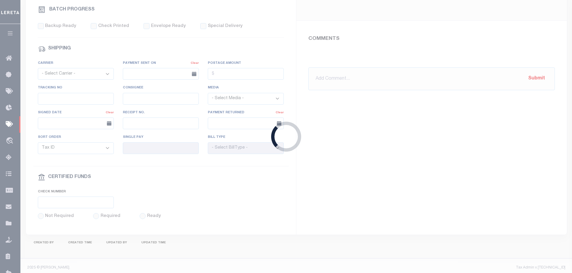
select select "SFP"
type input "[DATE]"
type input "[PERSON_NAME]"
type input "1"
radio input "true"
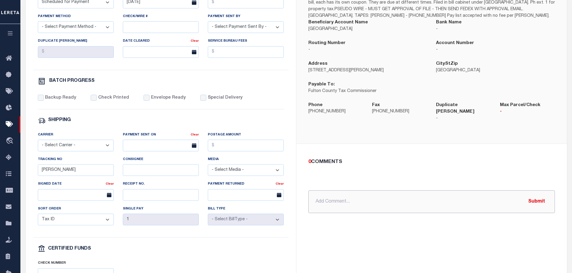
click at [340, 191] on input "text" at bounding box center [431, 202] width 246 height 23
type input "9/9/2025"
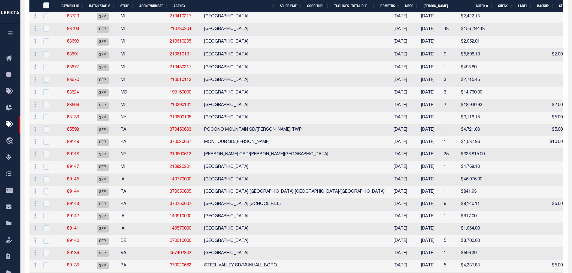
click at [71, 5] on th "Payment ID" at bounding box center [73, 6] width 28 height 12
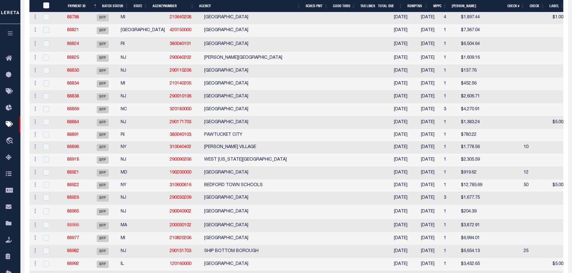
scroll to position [390, 0]
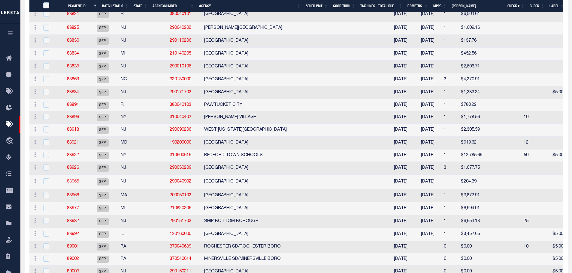
click at [76, 184] on link "88965" at bounding box center [73, 182] width 12 height 4
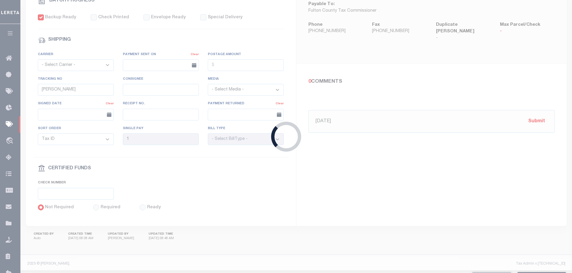
type input "[DATE]"
type input "$204.39"
select select "CCK"
type input "cert funds 9/10"
select select "[PERSON_NAME]"
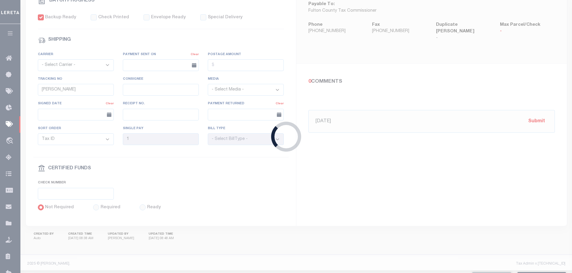
checkbox input "true"
type input "[PERSON_NAME]"
type input "N"
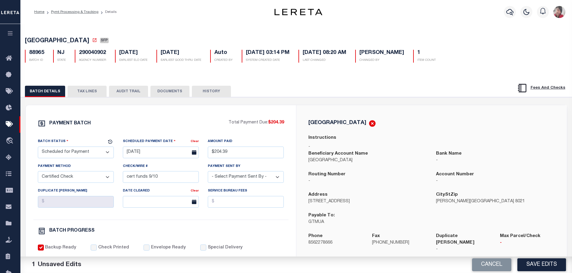
click at [76, 94] on button "TAX LINES" at bounding box center [87, 91] width 39 height 11
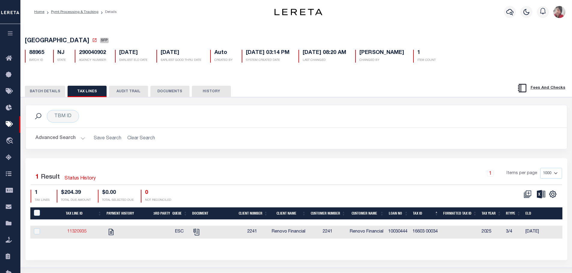
click at [83, 234] on link "11320935" at bounding box center [76, 232] width 19 height 4
checkbox input "true"
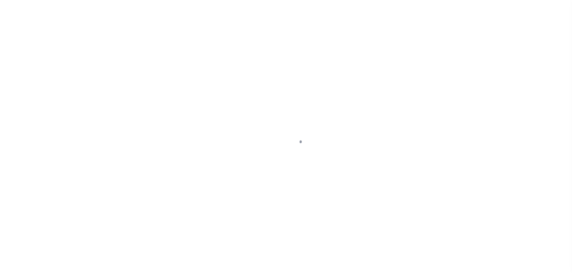
select select "DUE"
select select "20"
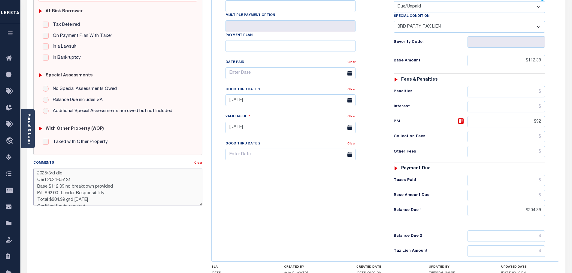
drag, startPoint x: 89, startPoint y: 200, endPoint x: 28, endPoint y: 161, distance: 72.6
click at [28, 161] on div "SPECIAL RISK NCE Date Clear" at bounding box center [296, 127] width 538 height 396
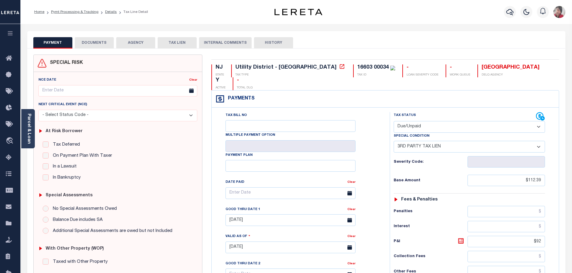
click at [85, 41] on button "DOCUMENTS" at bounding box center [94, 42] width 39 height 11
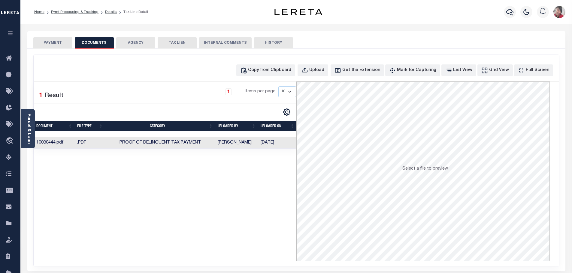
click at [139, 43] on button "AGENCY" at bounding box center [135, 42] width 39 height 11
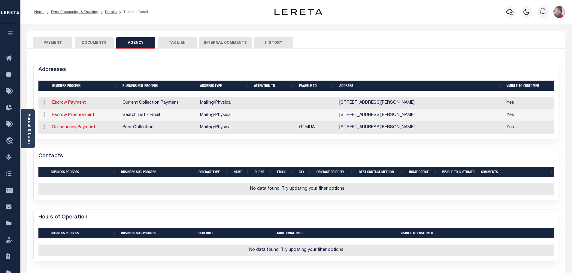
click at [49, 44] on button "PAYMENT" at bounding box center [52, 42] width 39 height 11
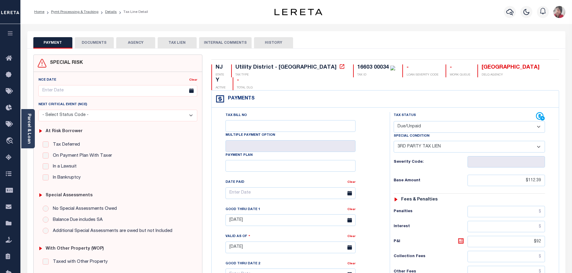
drag, startPoint x: 108, startPoint y: 12, endPoint x: 121, endPoint y: 14, distance: 12.5
click at [108, 12] on link "Details" at bounding box center [111, 12] width 12 height 4
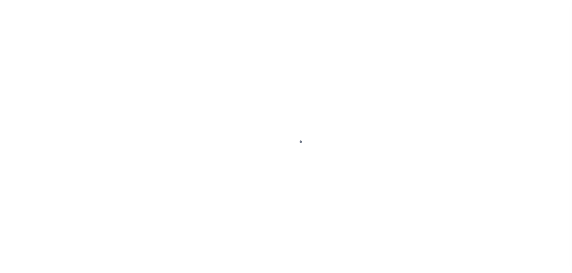
select select "SFP"
select select "CCK"
select select "[PERSON_NAME]"
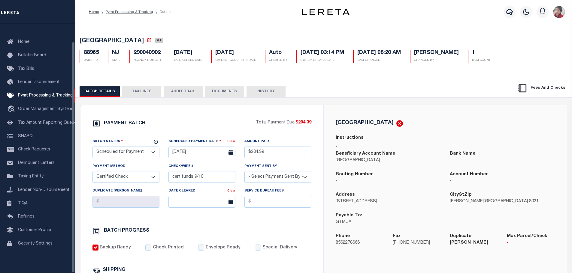
click at [142, 94] on button "TAX LINES" at bounding box center [141, 91] width 39 height 11
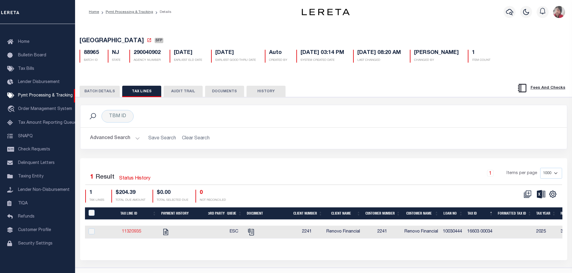
click at [139, 234] on link "11320935" at bounding box center [131, 232] width 19 height 4
checkbox input "true"
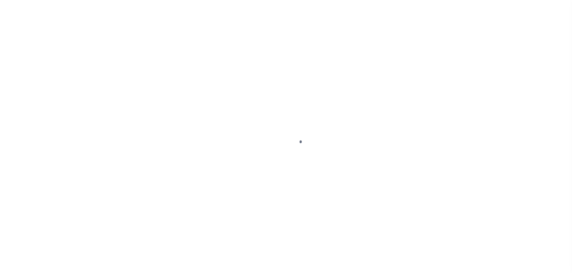
select select "DUE"
select select "20"
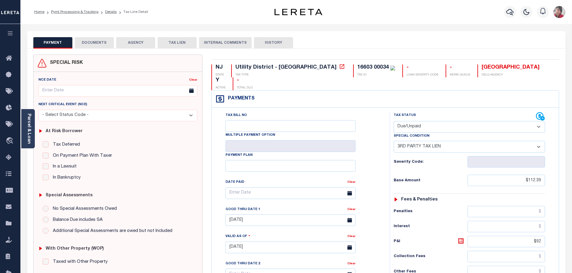
click at [105, 42] on button "DOCUMENTS" at bounding box center [94, 42] width 39 height 11
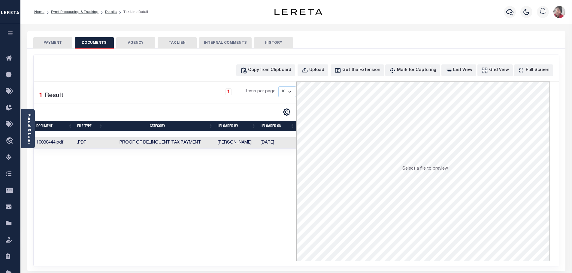
click at [203, 143] on td "Proof of Delinquent Tax Payment" at bounding box center [160, 143] width 110 height 12
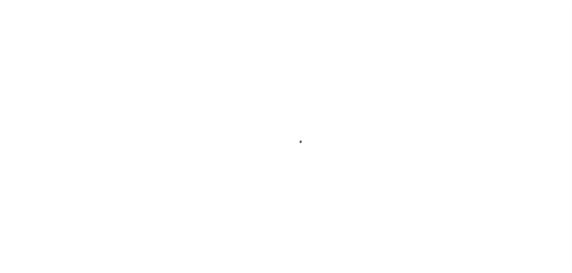
select select "SFP"
select select "CCK"
select select "[PERSON_NAME]"
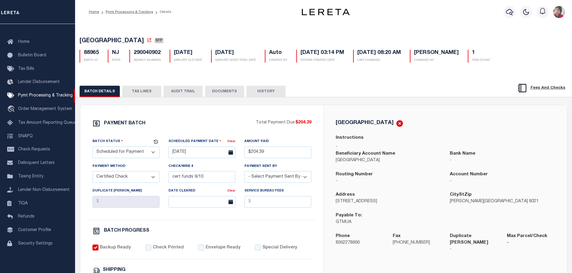
select select "1000"
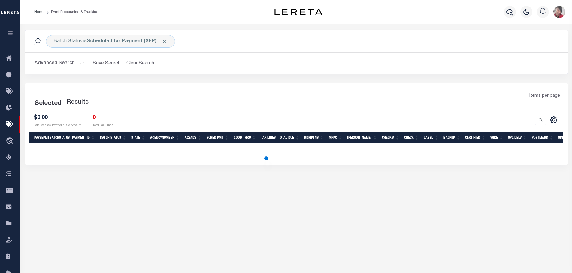
scroll to position [45, 0]
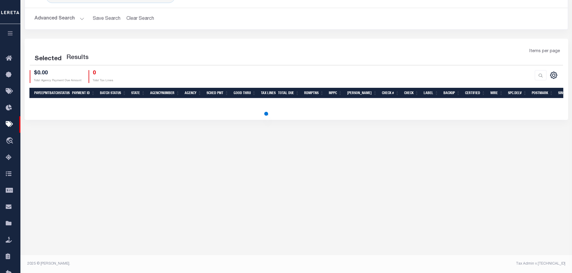
select select "1000"
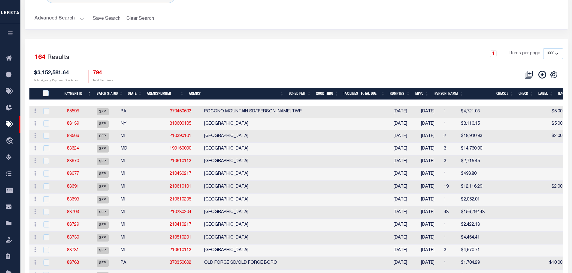
click at [223, 92] on th "Agency" at bounding box center [236, 94] width 100 height 12
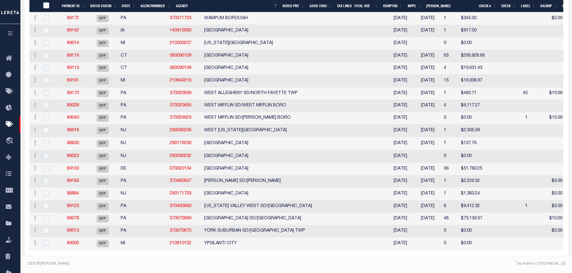
scroll to position [1984, 0]
click at [44, 191] on input "checkbox" at bounding box center [46, 194] width 6 height 6
checkbox input "true"
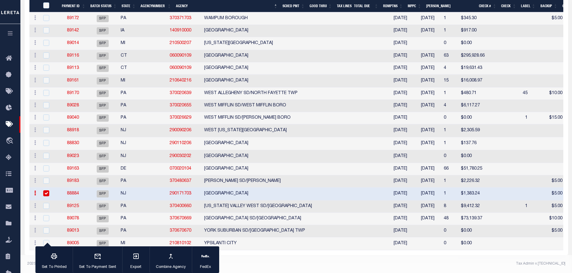
scroll to position [1983, 0]
click at [74, 192] on link "88884" at bounding box center [73, 194] width 12 height 4
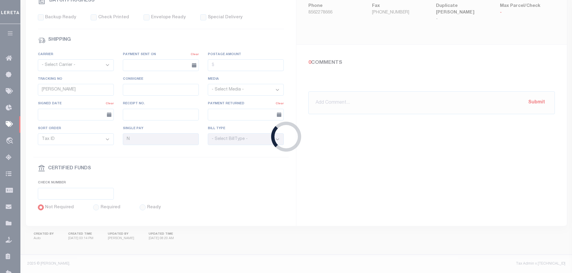
type input "[DATE]"
type input "$1,383.24"
type input "rqstd P&I - need cert Ck"
select select
checkbox input "false"
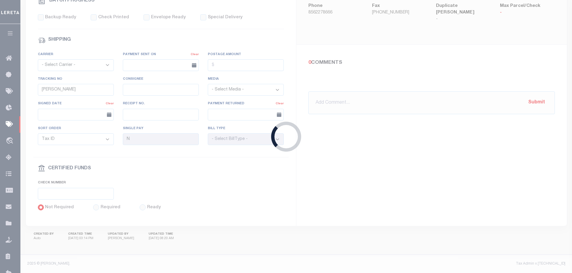
select select "FDX"
type input "[PERSON_NAME]"
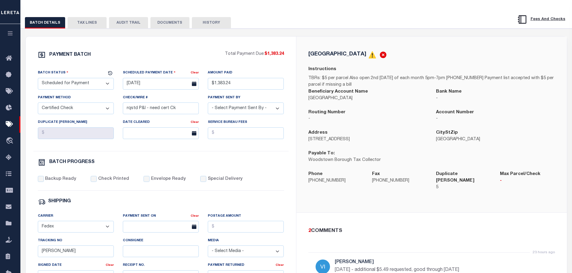
scroll to position [60, 0]
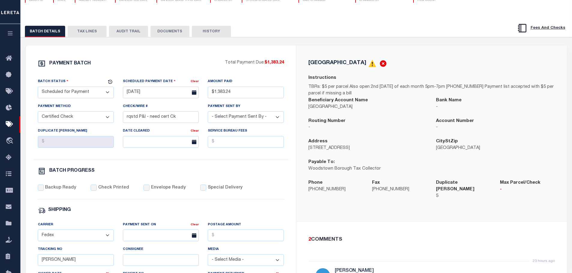
click at [246, 26] on div "BATCH DETAILS TAX LINES AUDIT TRAIL DOCUMENTS HISTORY" at bounding box center [296, 29] width 566 height 15
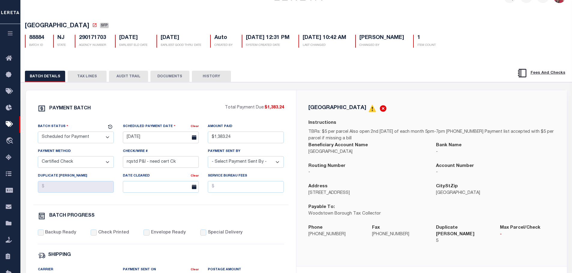
scroll to position [0, 0]
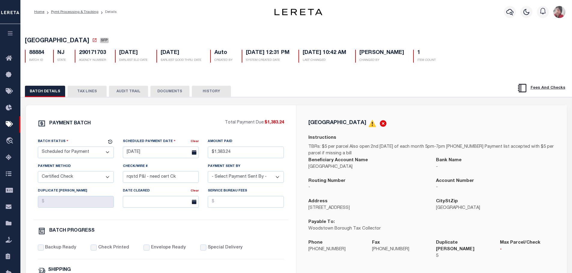
click at [87, 92] on button "TAX LINES" at bounding box center [87, 91] width 39 height 11
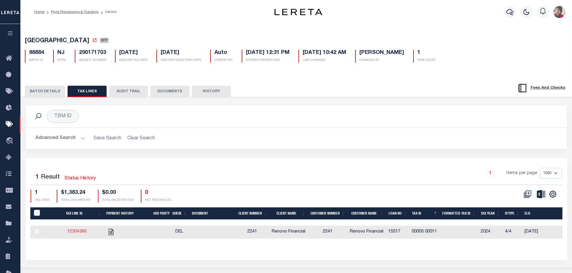
click at [80, 233] on link "12304386" at bounding box center [76, 232] width 19 height 4
checkbox input "true"
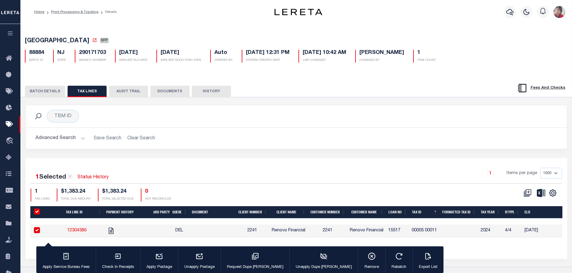
click at [37, 213] on input "PayeePaymentBatchId" at bounding box center [37, 212] width 6 height 6
checkbox input "false"
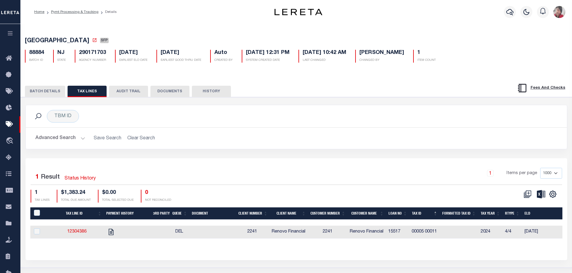
click at [49, 92] on button "BATCH DETAILS" at bounding box center [45, 91] width 40 height 11
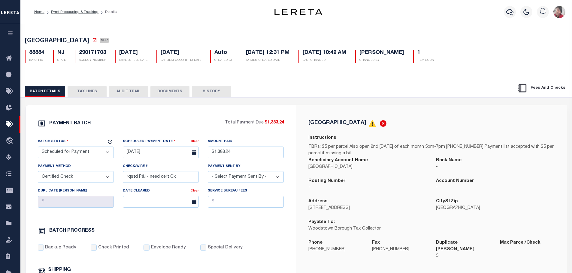
click at [88, 92] on button "TAX LINES" at bounding box center [87, 91] width 39 height 11
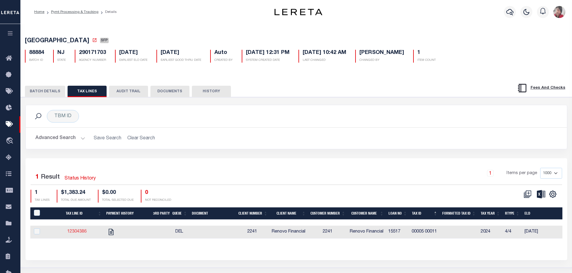
click at [81, 234] on link "12304386" at bounding box center [76, 232] width 19 height 4
checkbox input "true"
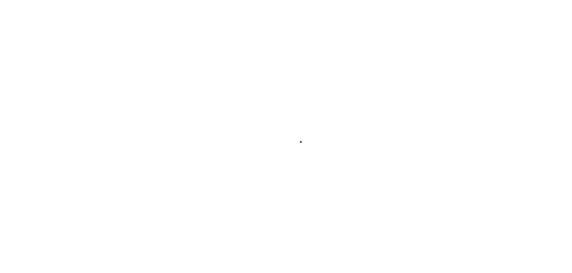
select select "DUE"
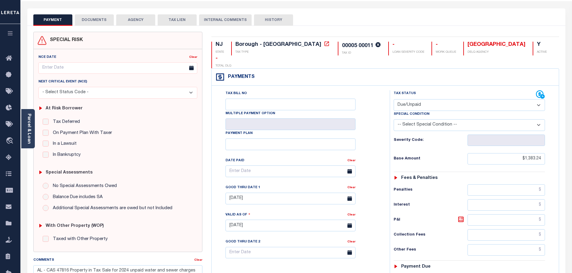
scroll to position [18, 0]
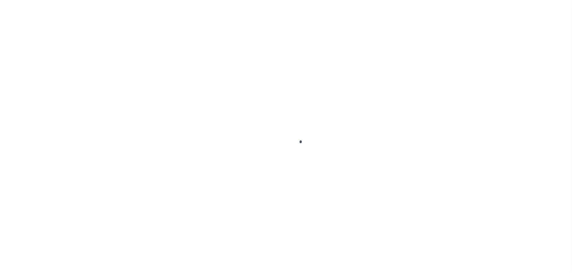
select select "DUE"
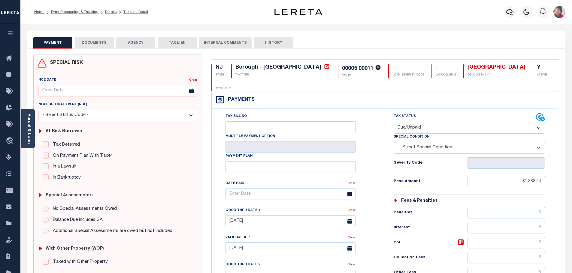
click at [99, 41] on button "DOCUMENTS" at bounding box center [94, 42] width 39 height 11
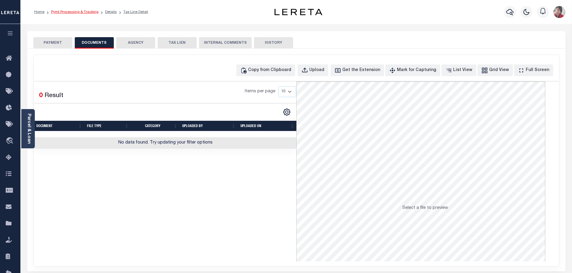
click at [76, 11] on link "Pymt Processing & Tracking" at bounding box center [74, 12] width 47 height 4
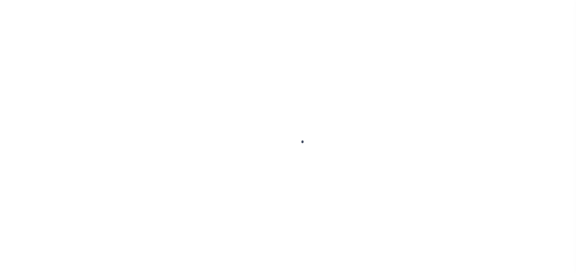
select select "1000"
